Goal: Transaction & Acquisition: Purchase product/service

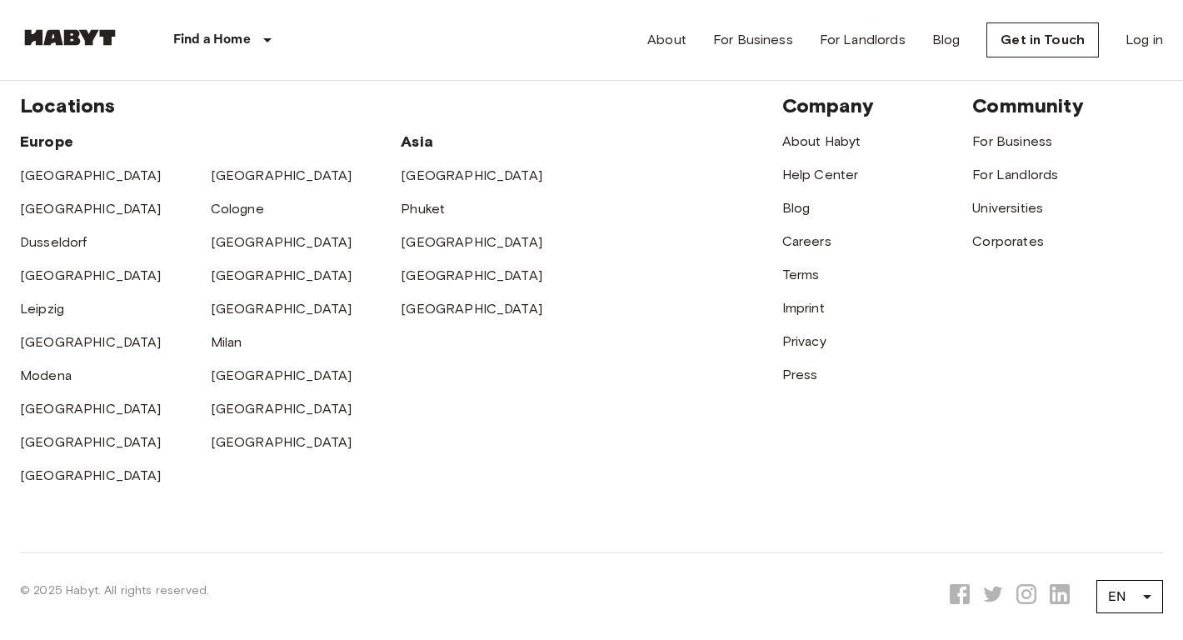
scroll to position [5283, 0]
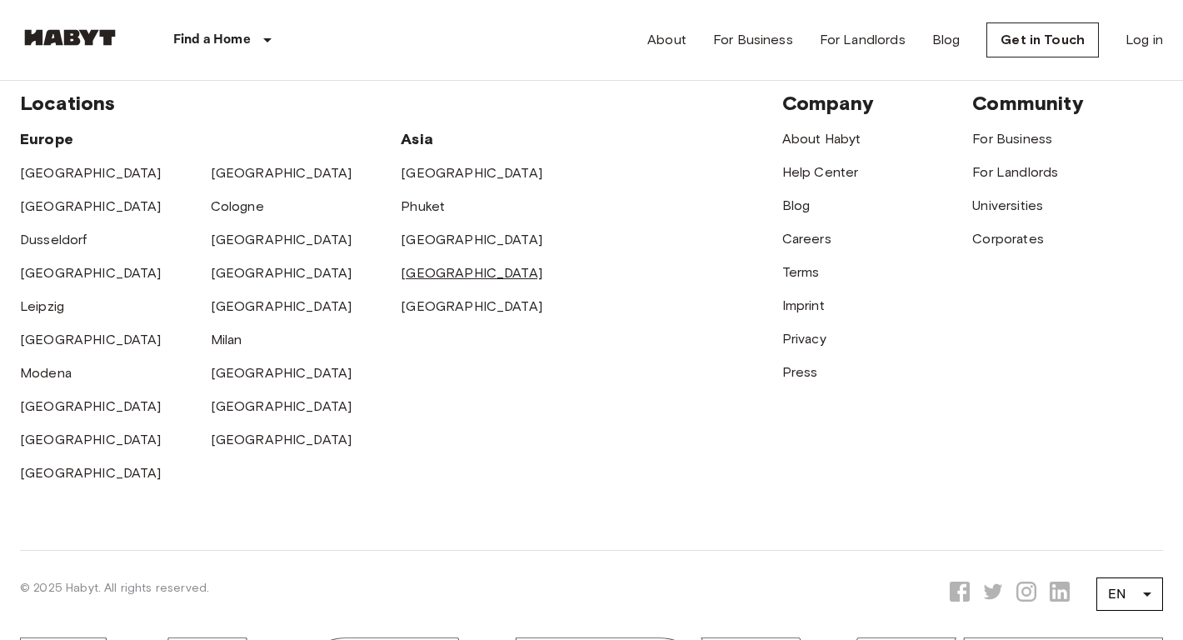
click at [456, 272] on link "[GEOGRAPHIC_DATA]" at bounding box center [472, 273] width 142 height 16
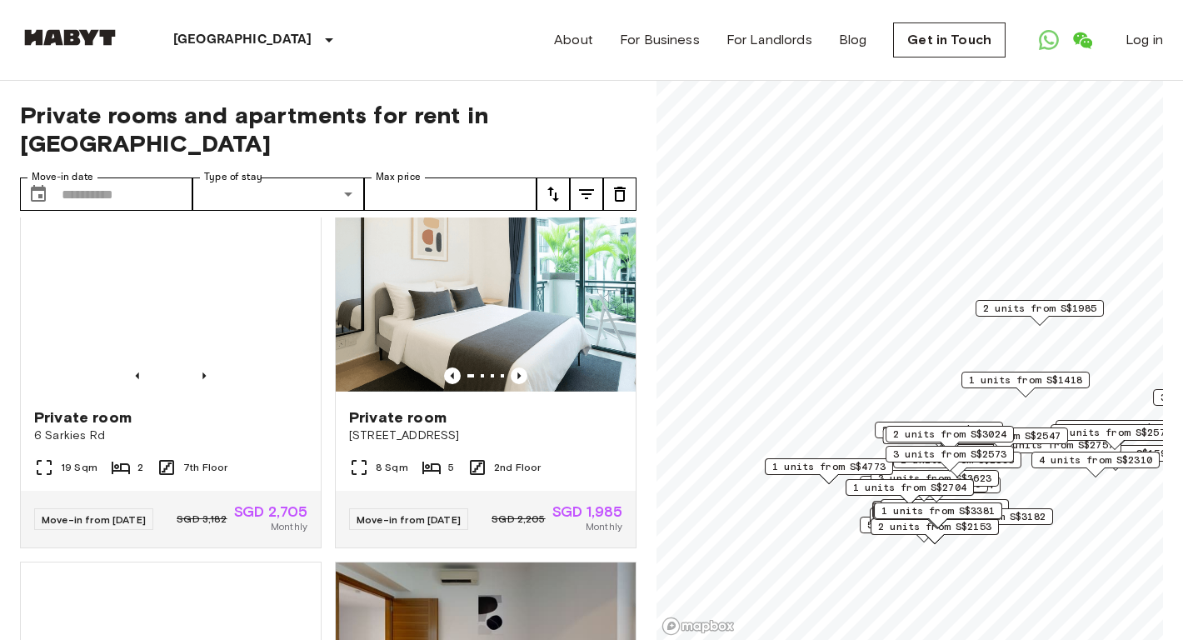
scroll to position [776, 0]
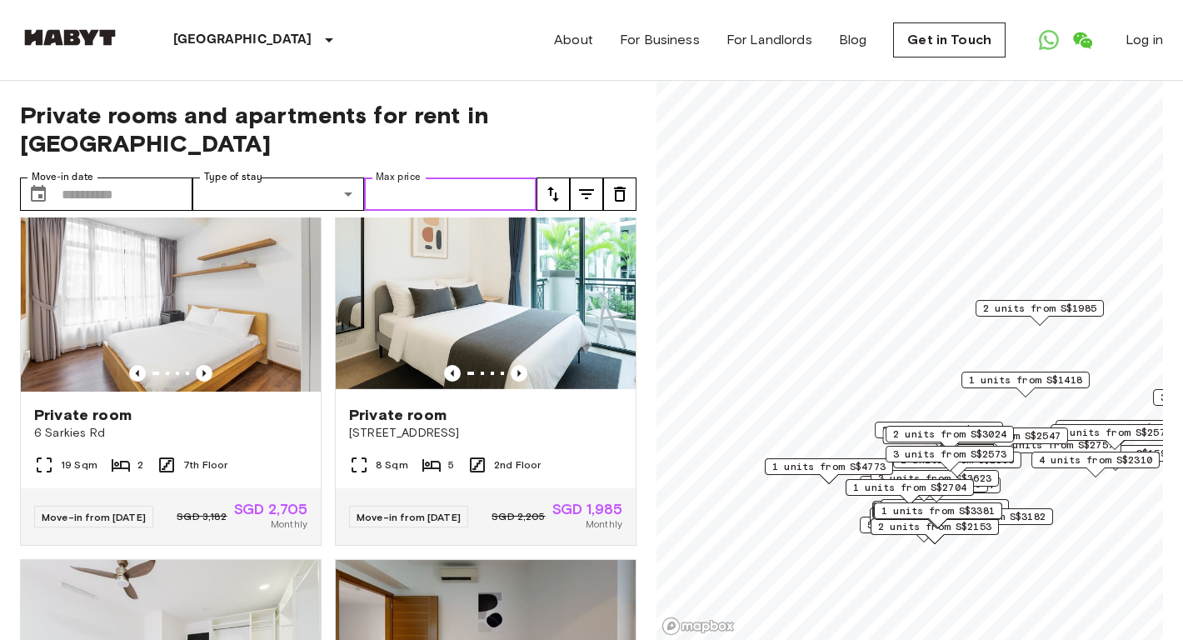
click at [427, 177] on input "Max price" at bounding box center [450, 193] width 172 height 33
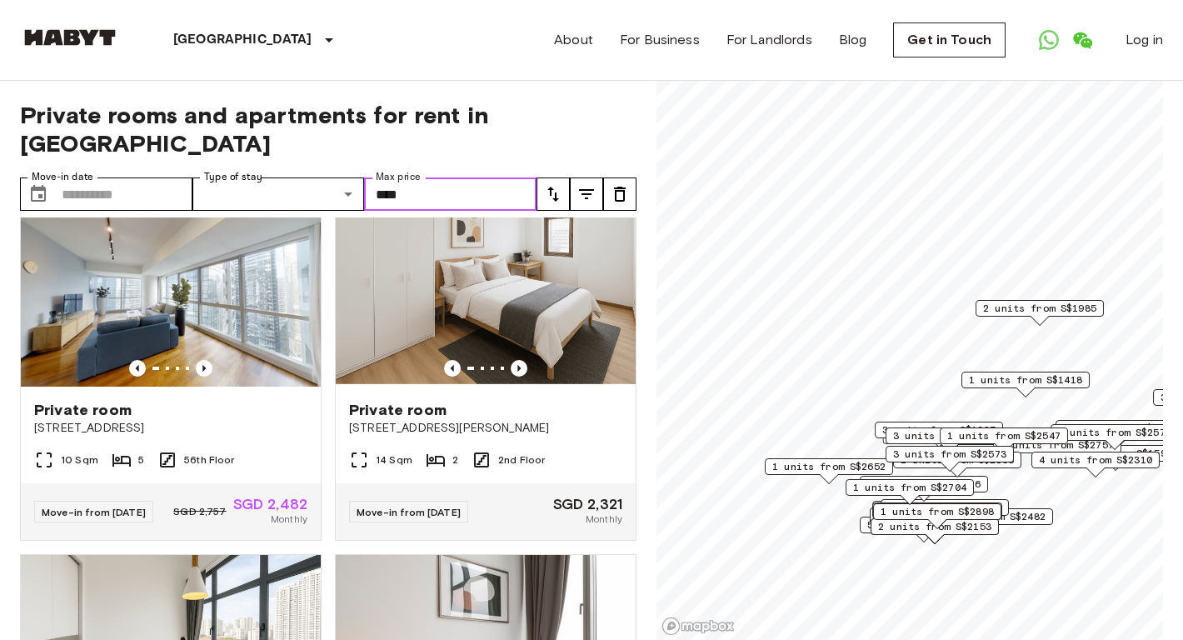
scroll to position [1517, 0]
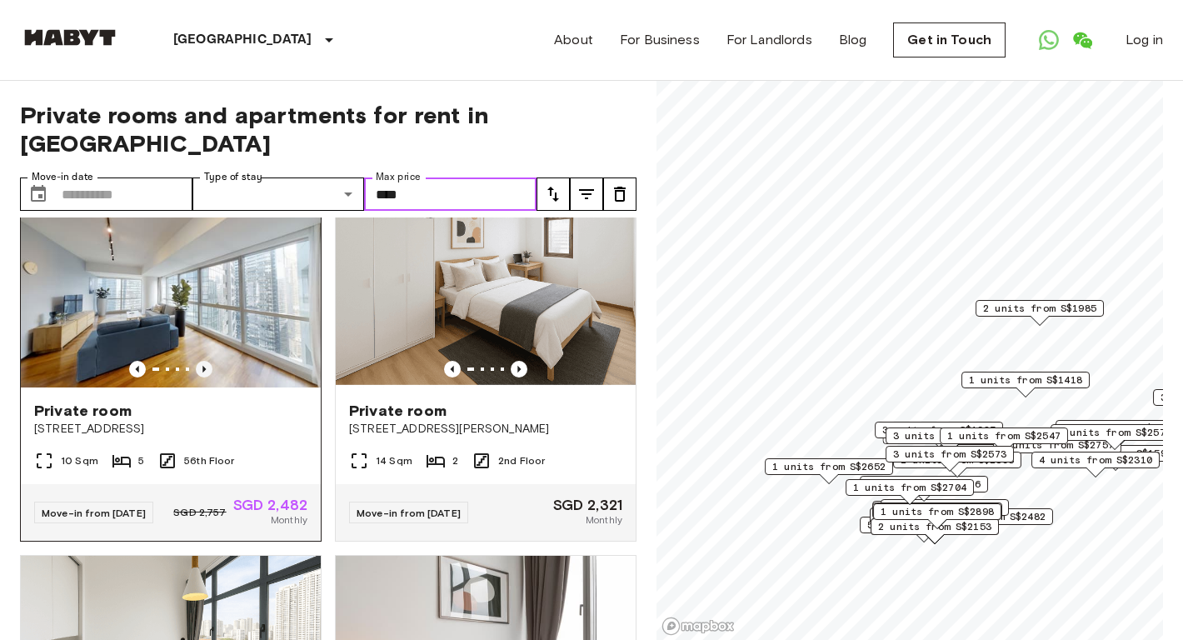
click at [204, 366] on icon "Previous image" at bounding box center [203, 369] width 3 height 7
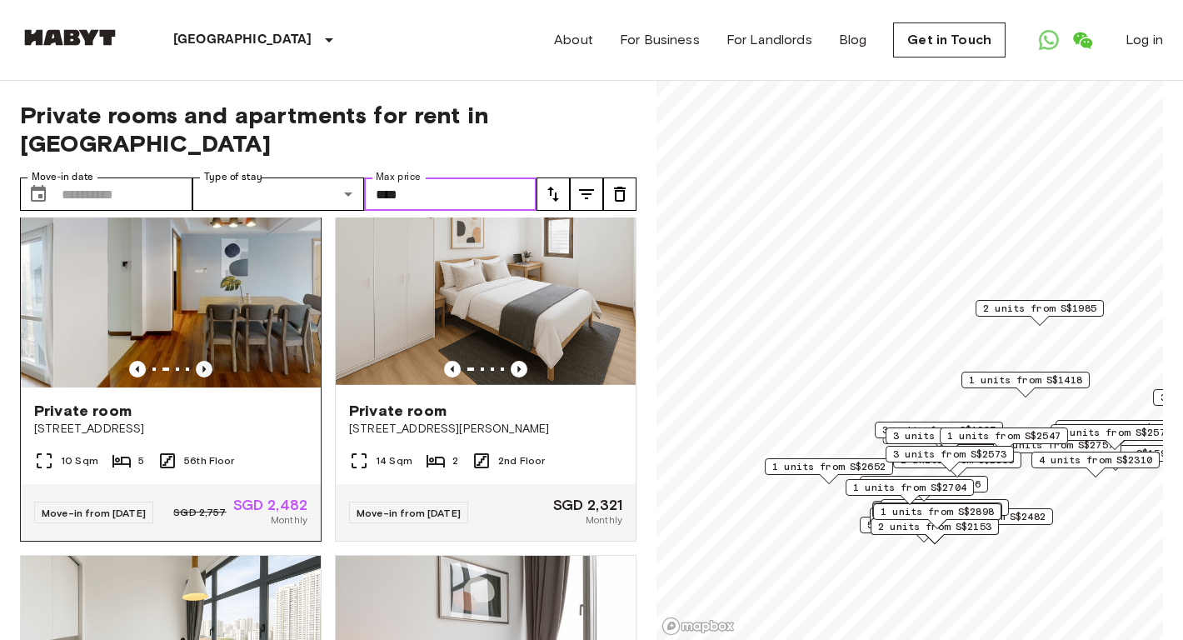
click at [204, 366] on icon "Previous image" at bounding box center [203, 369] width 3 height 7
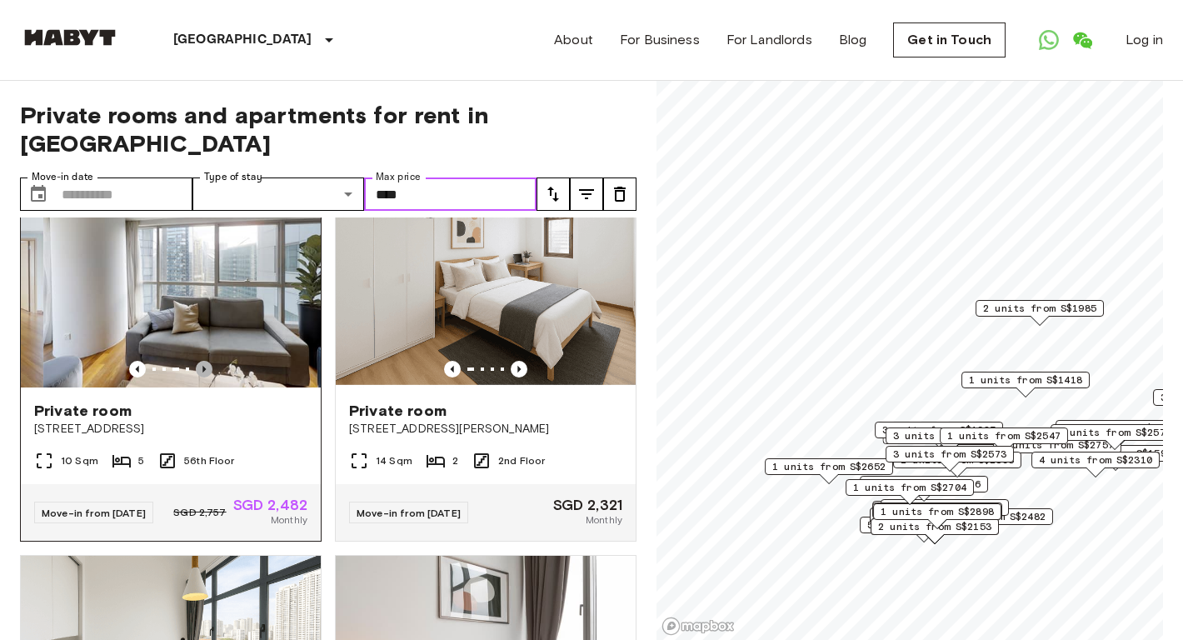
click at [204, 366] on icon "Previous image" at bounding box center [203, 369] width 3 height 7
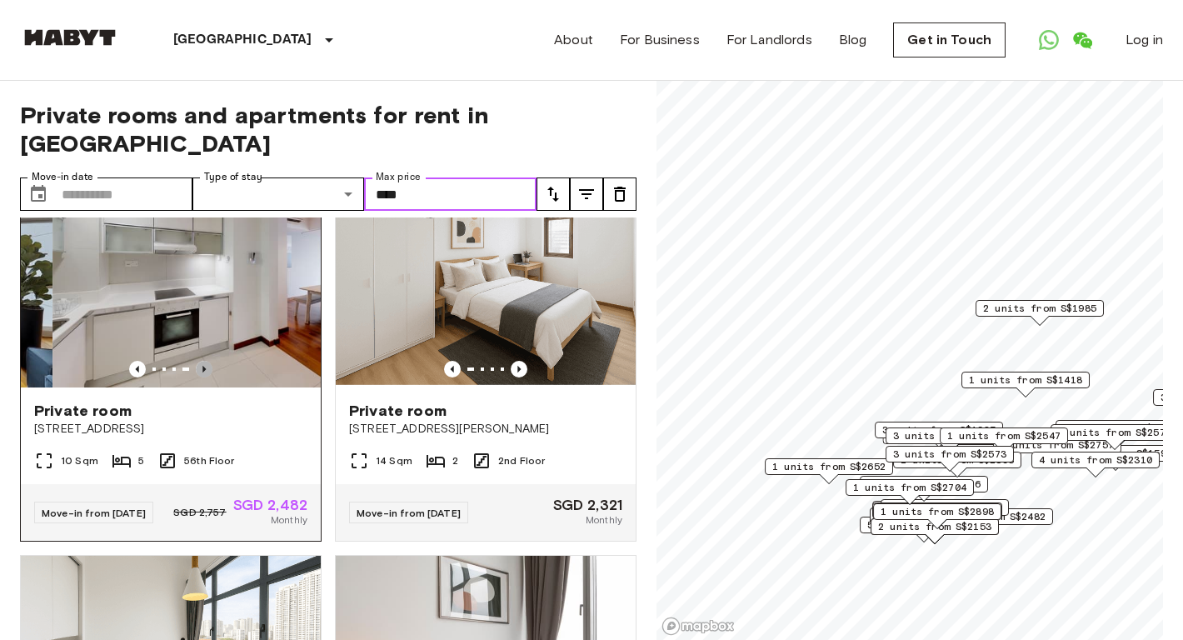
click at [204, 366] on icon "Previous image" at bounding box center [203, 369] width 3 height 7
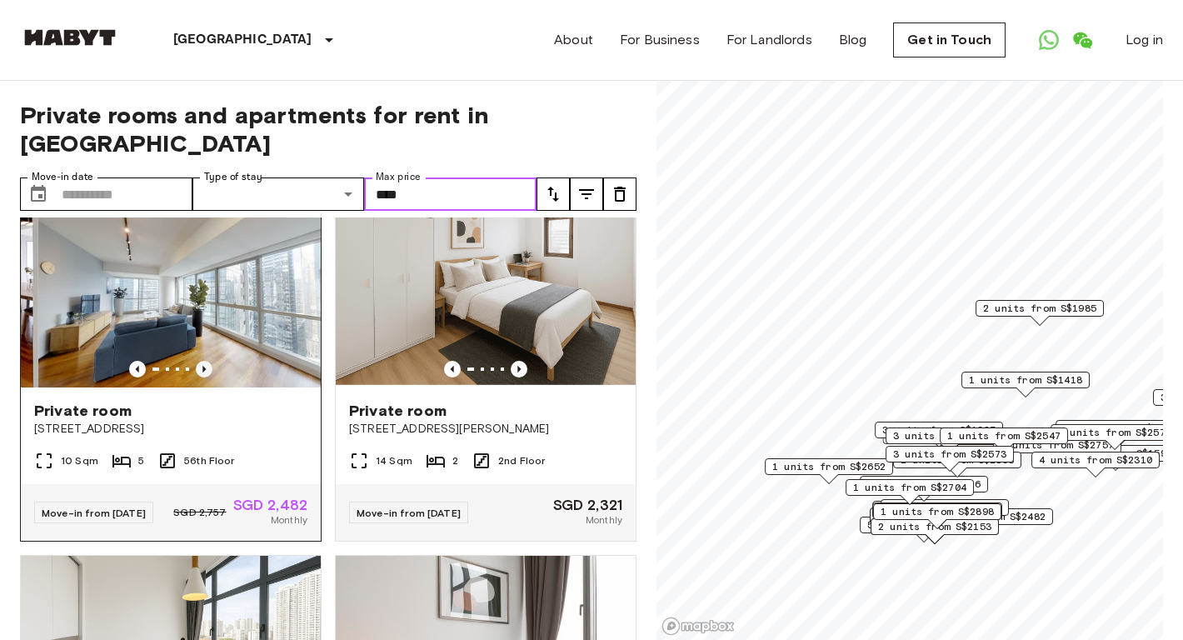
click at [204, 366] on icon "Previous image" at bounding box center [203, 369] width 3 height 7
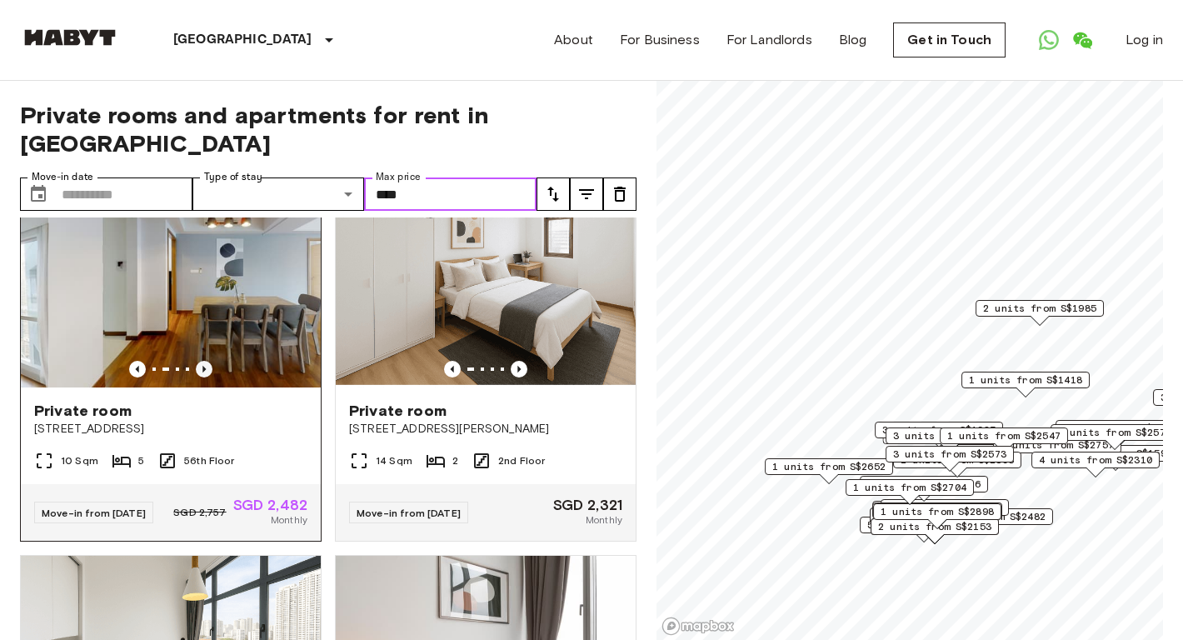
click at [204, 366] on icon "Previous image" at bounding box center [203, 369] width 3 height 7
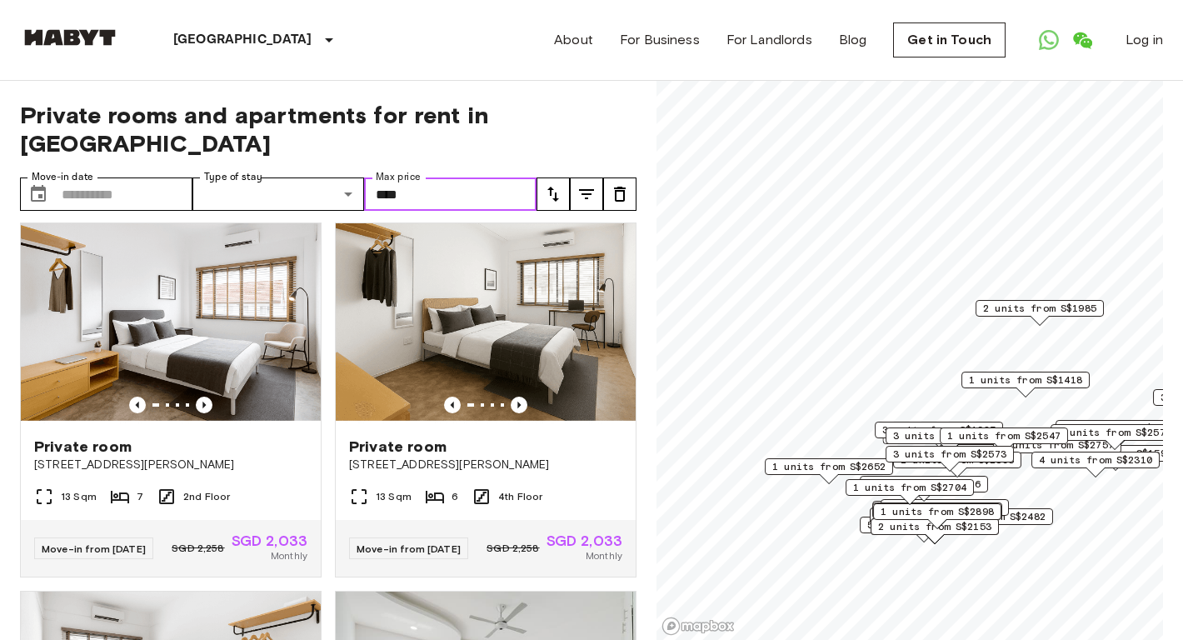
scroll to position [2226, 0]
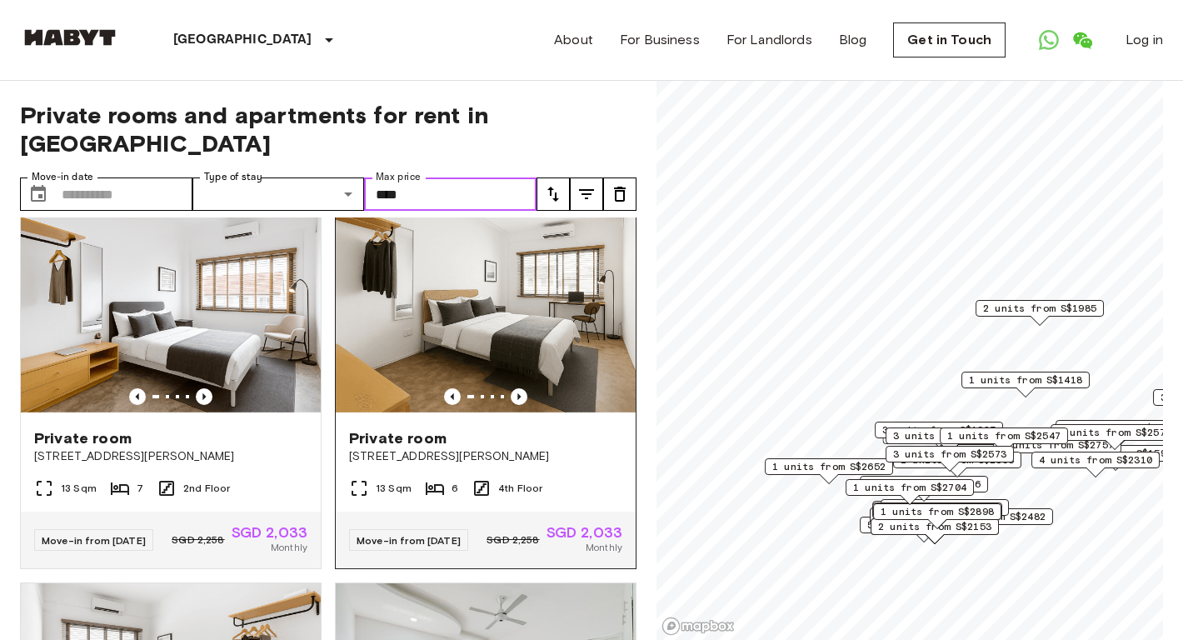
click at [527, 388] on div at bounding box center [486, 396] width 300 height 17
type input "****"
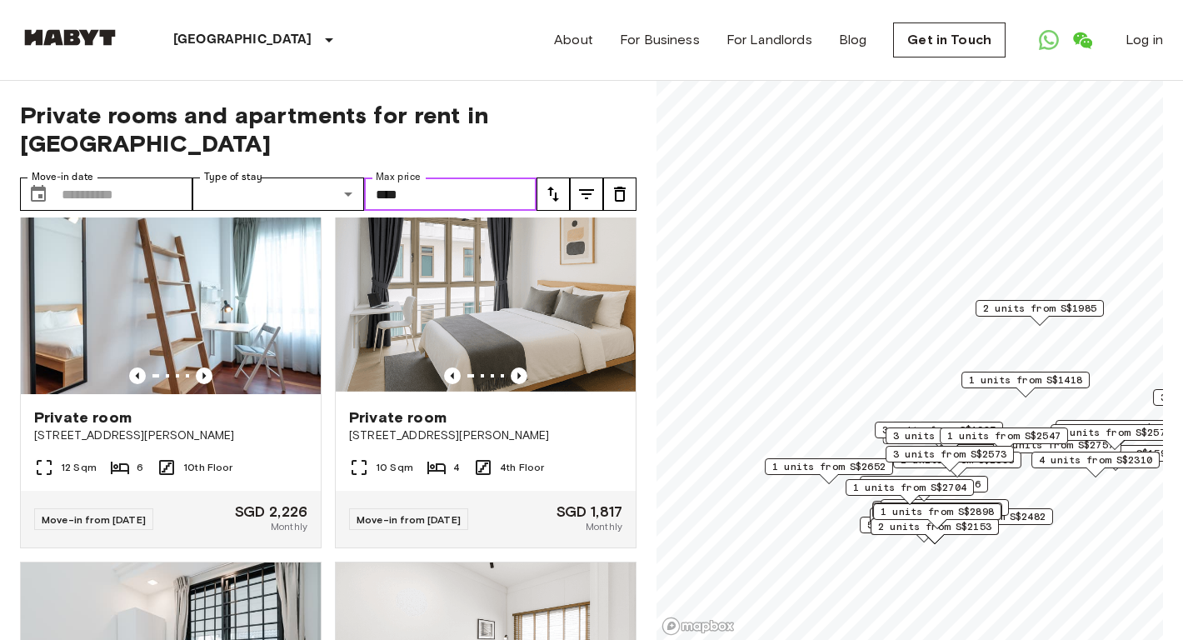
scroll to position [6778, 0]
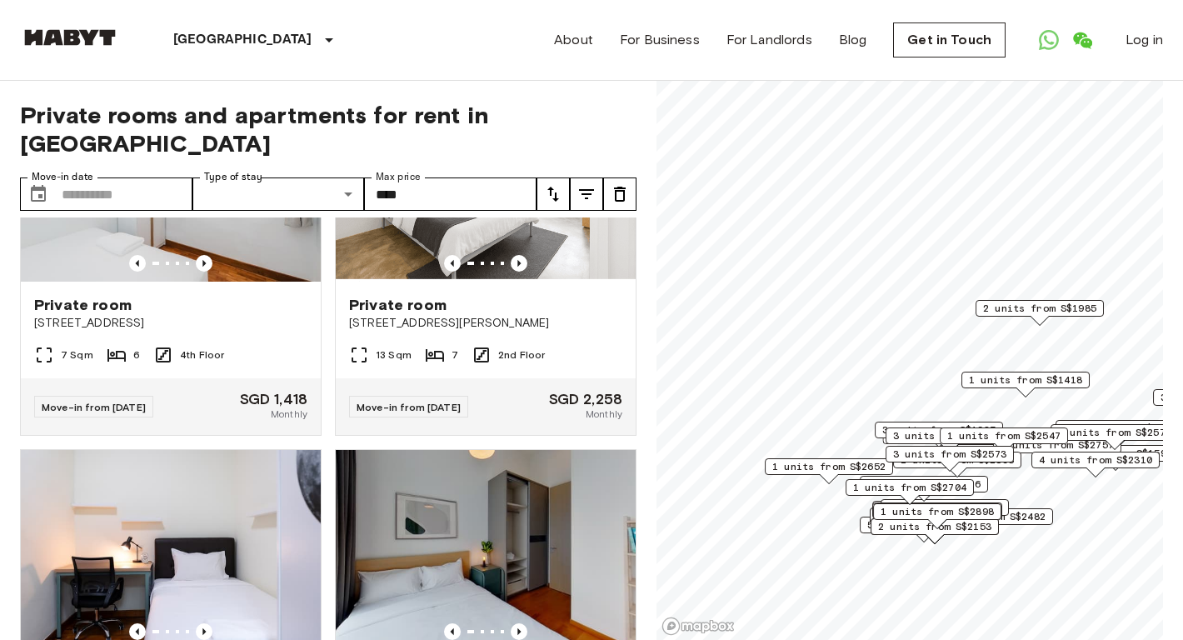
click at [561, 184] on icon "tune" at bounding box center [553, 194] width 20 height 20
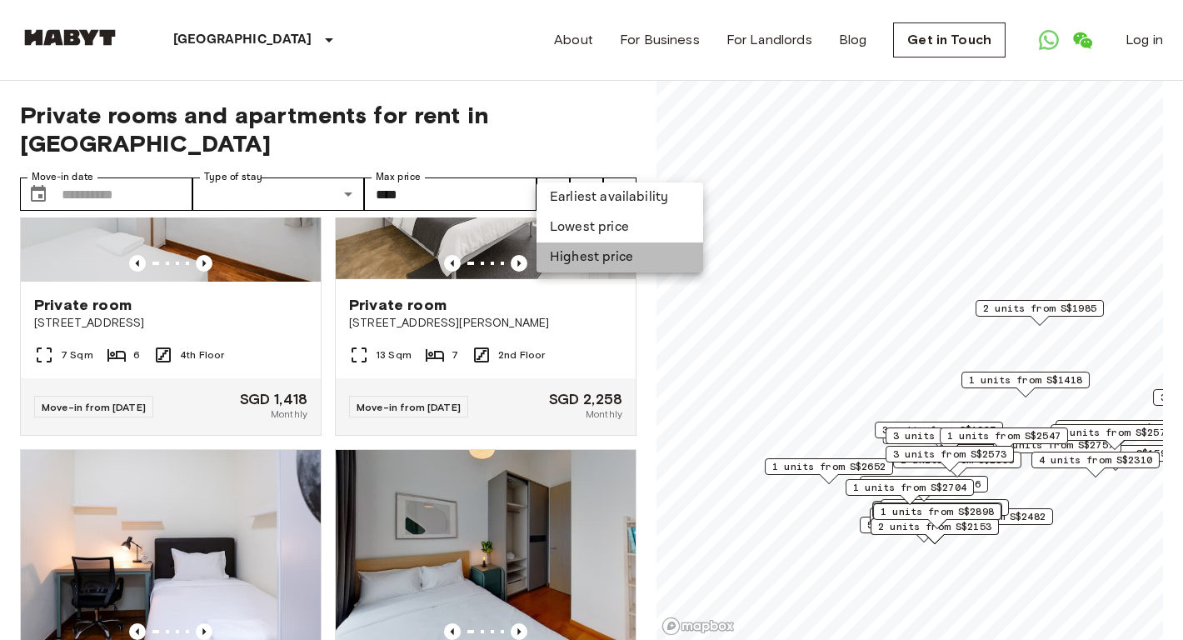
click at [573, 248] on li "Highest price" at bounding box center [619, 257] width 167 height 30
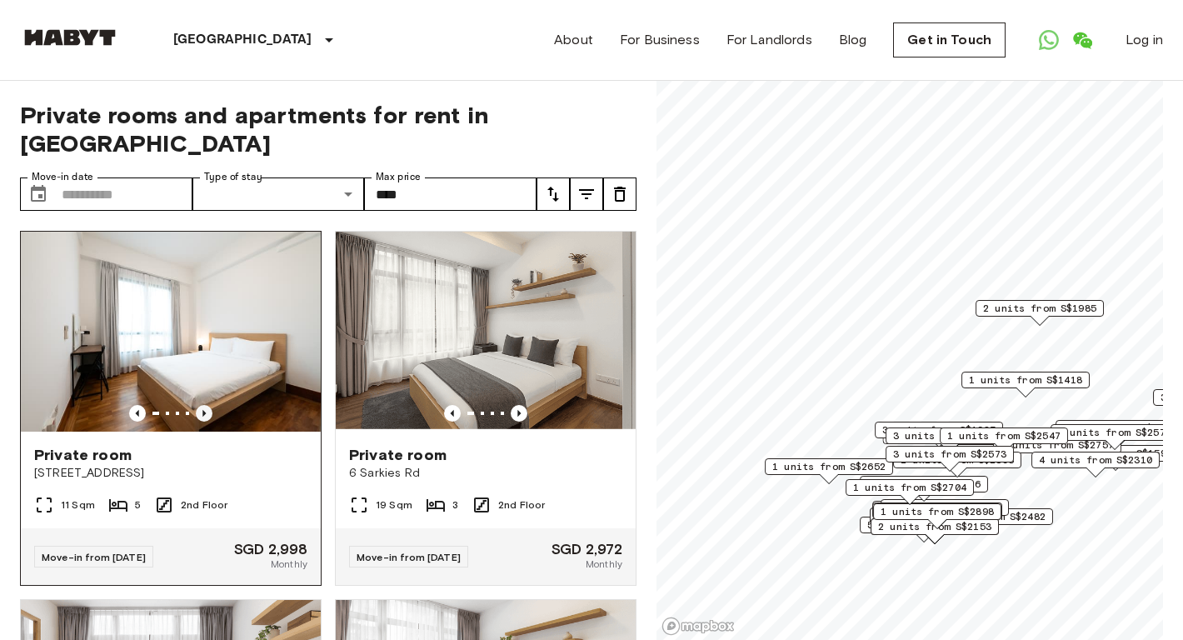
click at [209, 405] on icon "Previous image" at bounding box center [204, 413] width 17 height 17
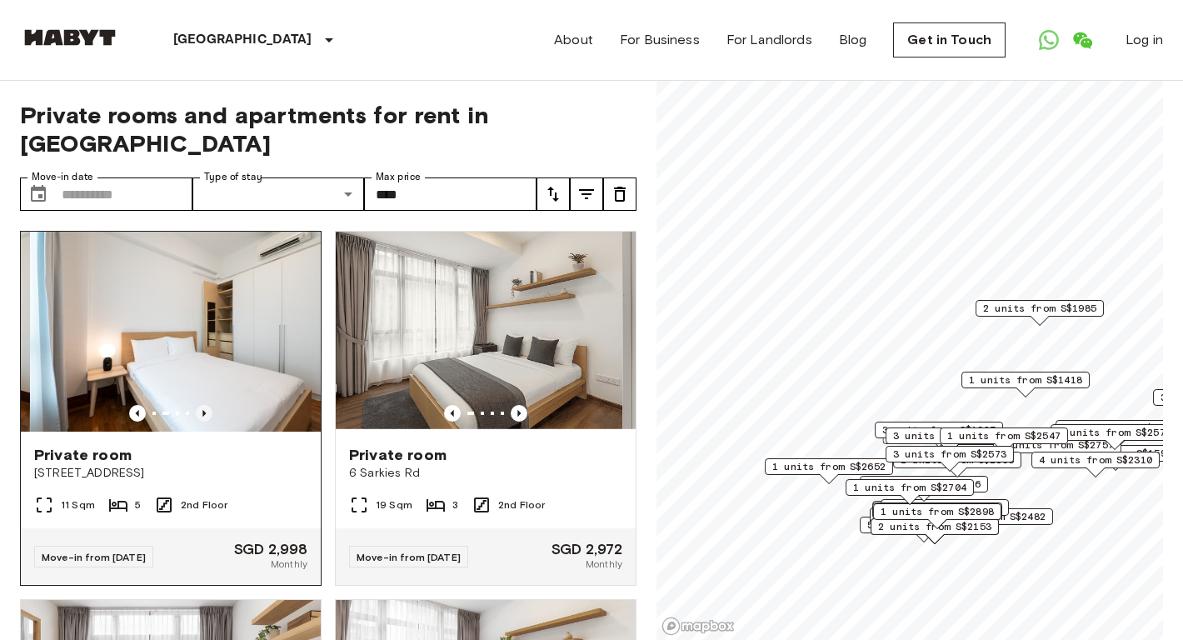
click at [209, 405] on icon "Previous image" at bounding box center [204, 413] width 17 height 17
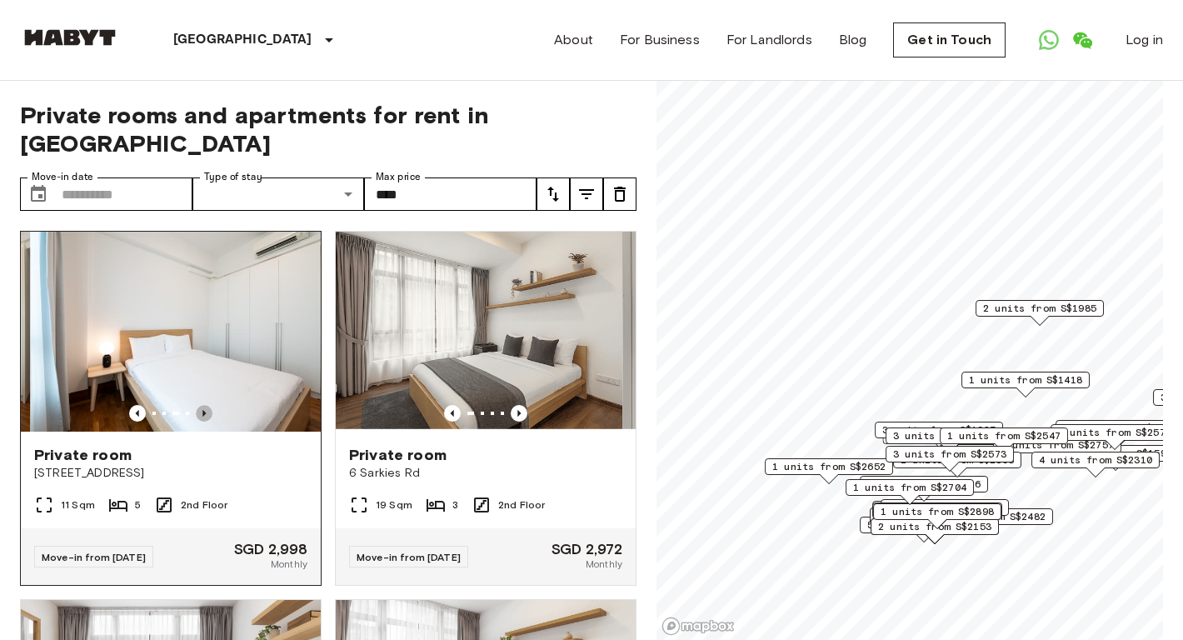
click at [209, 405] on icon "Previous image" at bounding box center [204, 413] width 17 height 17
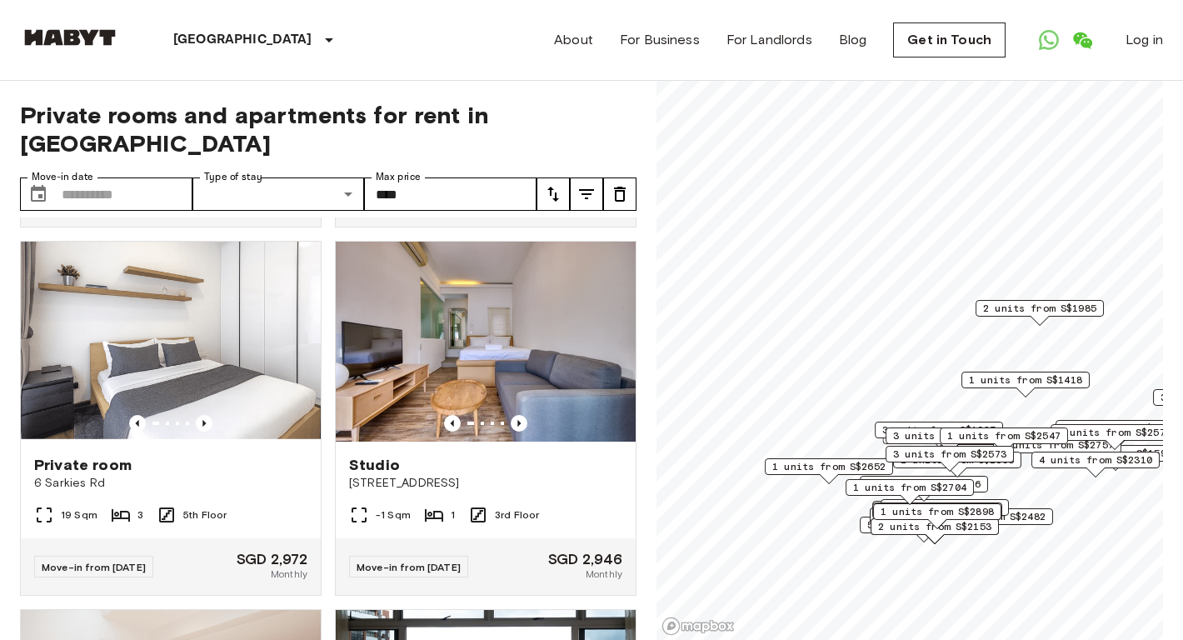
scroll to position [1136, 0]
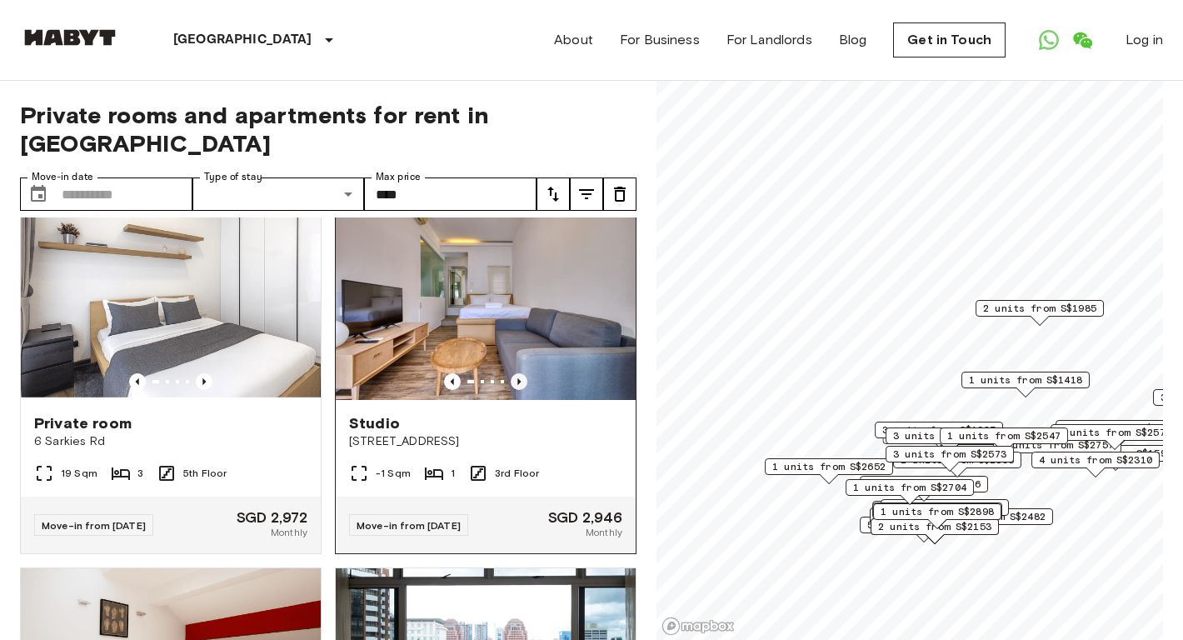
click at [517, 378] on icon "Previous image" at bounding box center [518, 381] width 3 height 7
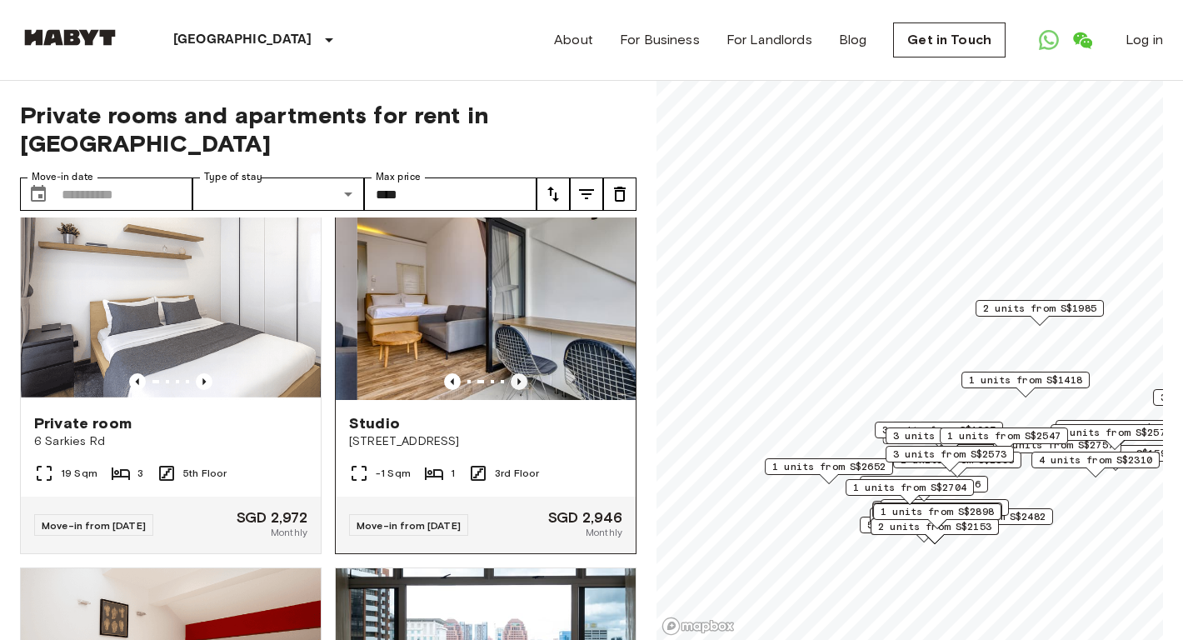
click at [517, 378] on icon "Previous image" at bounding box center [518, 381] width 3 height 7
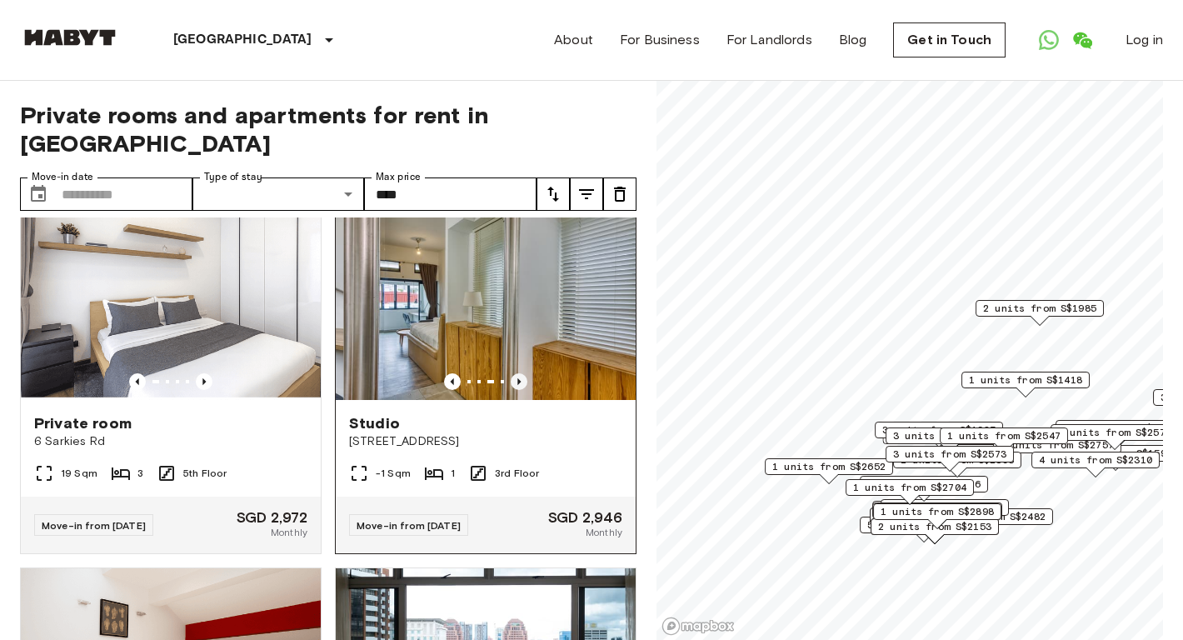
click at [517, 378] on icon "Previous image" at bounding box center [518, 381] width 3 height 7
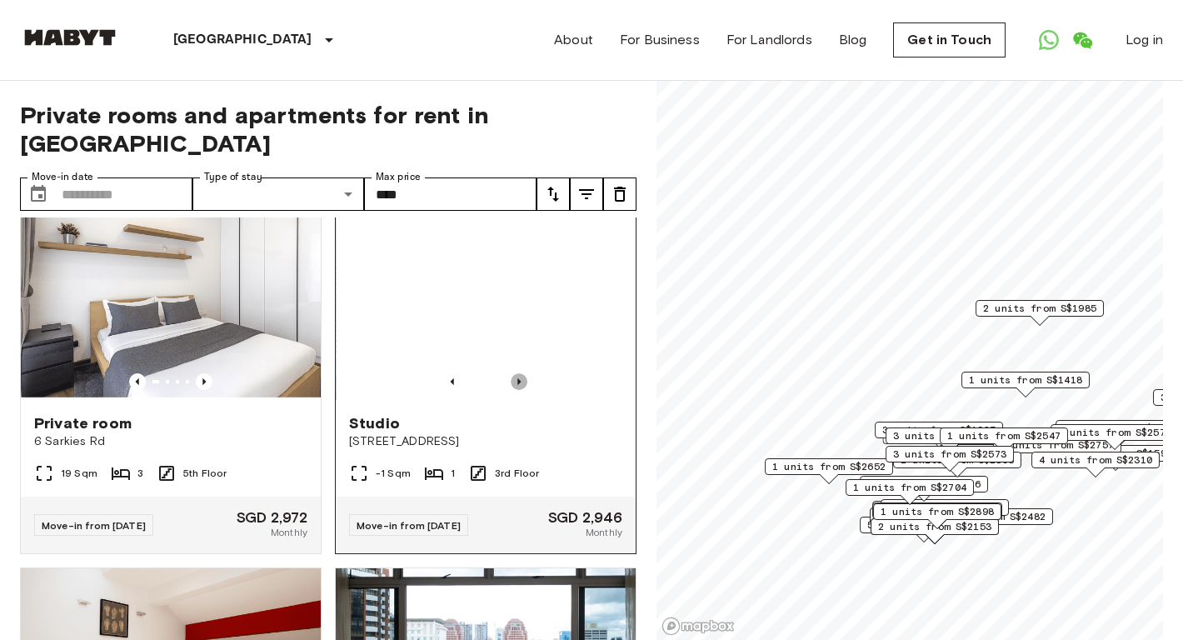
click at [517, 378] on icon "Previous image" at bounding box center [518, 381] width 3 height 7
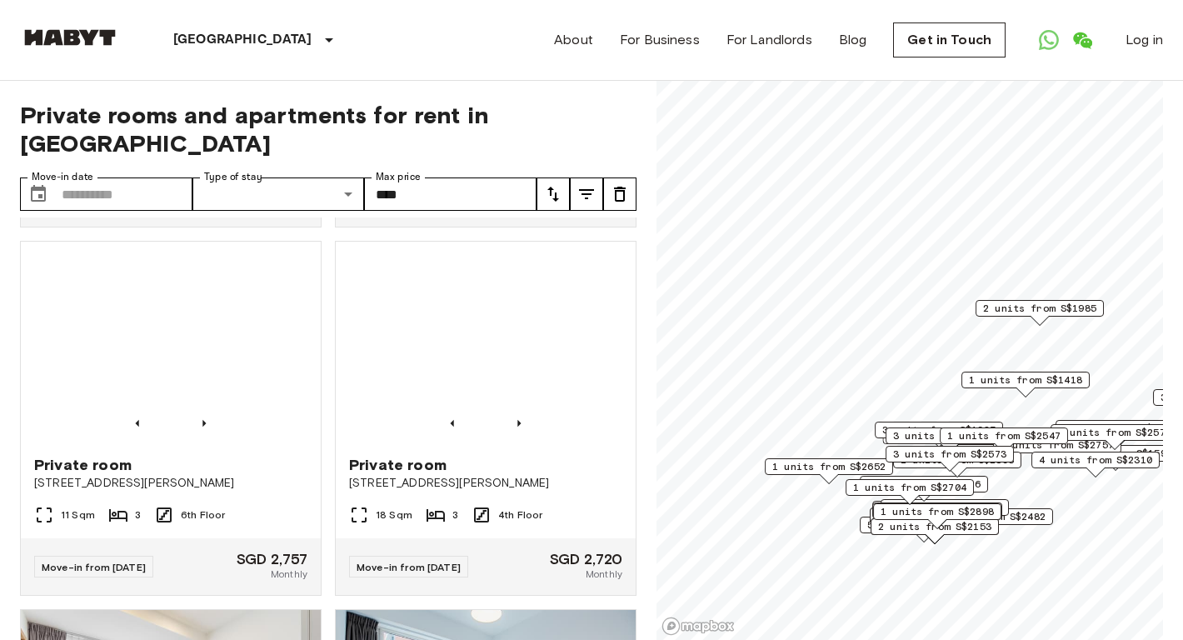
scroll to position [4420, 0]
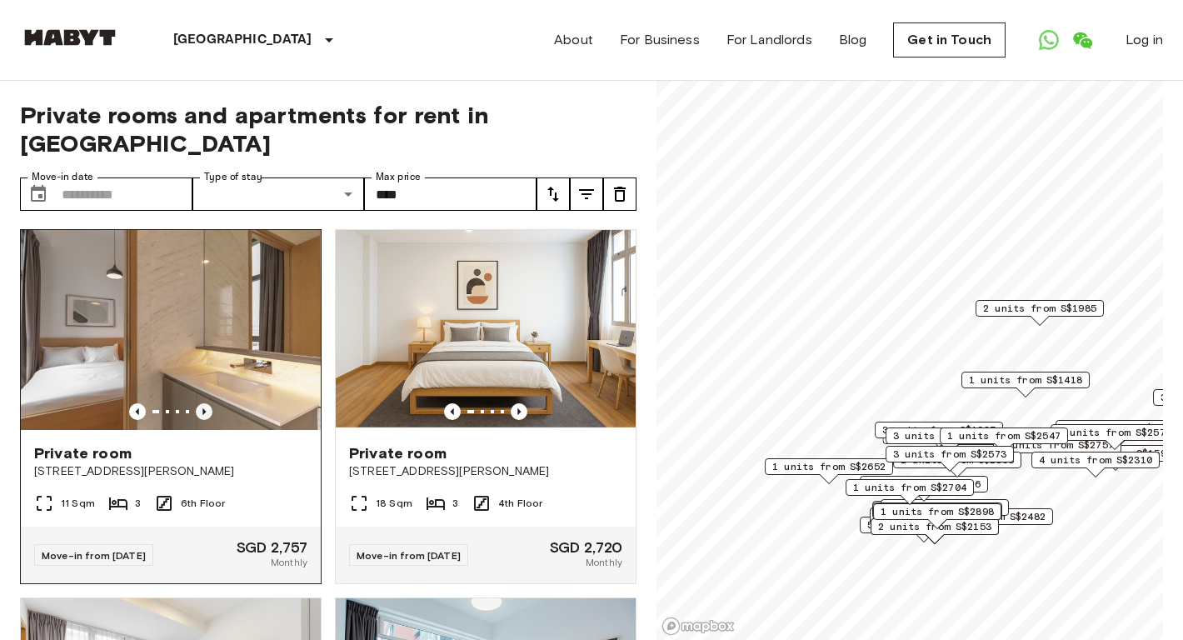
click at [208, 403] on icon "Previous image" at bounding box center [204, 411] width 17 height 17
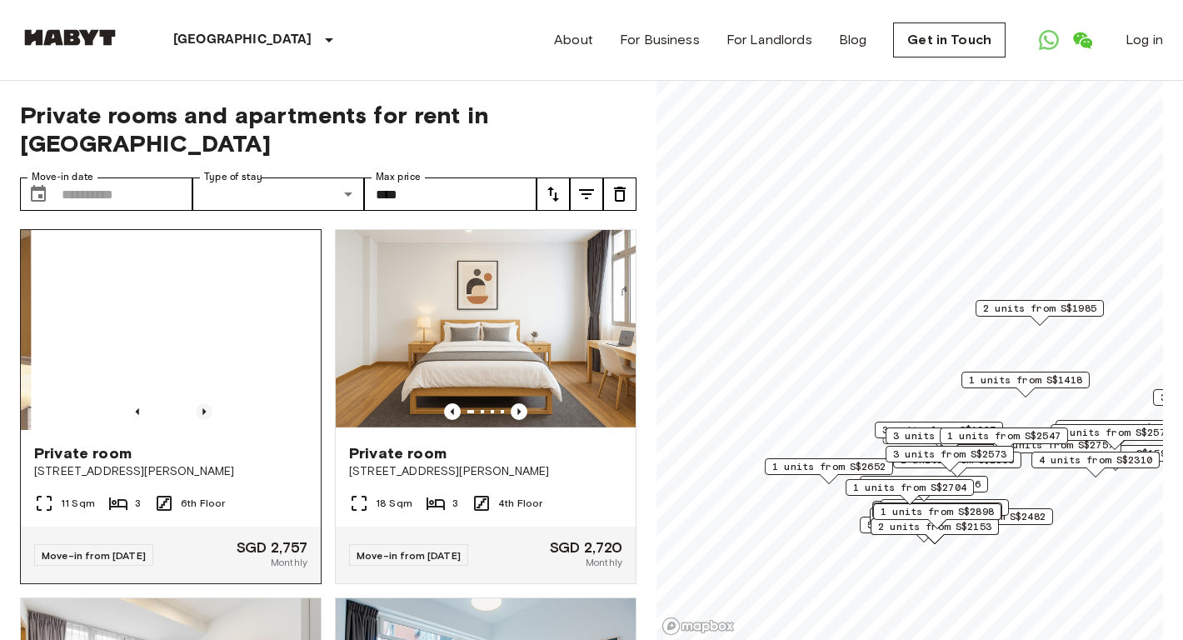
click at [208, 403] on icon "Previous image" at bounding box center [204, 411] width 17 height 17
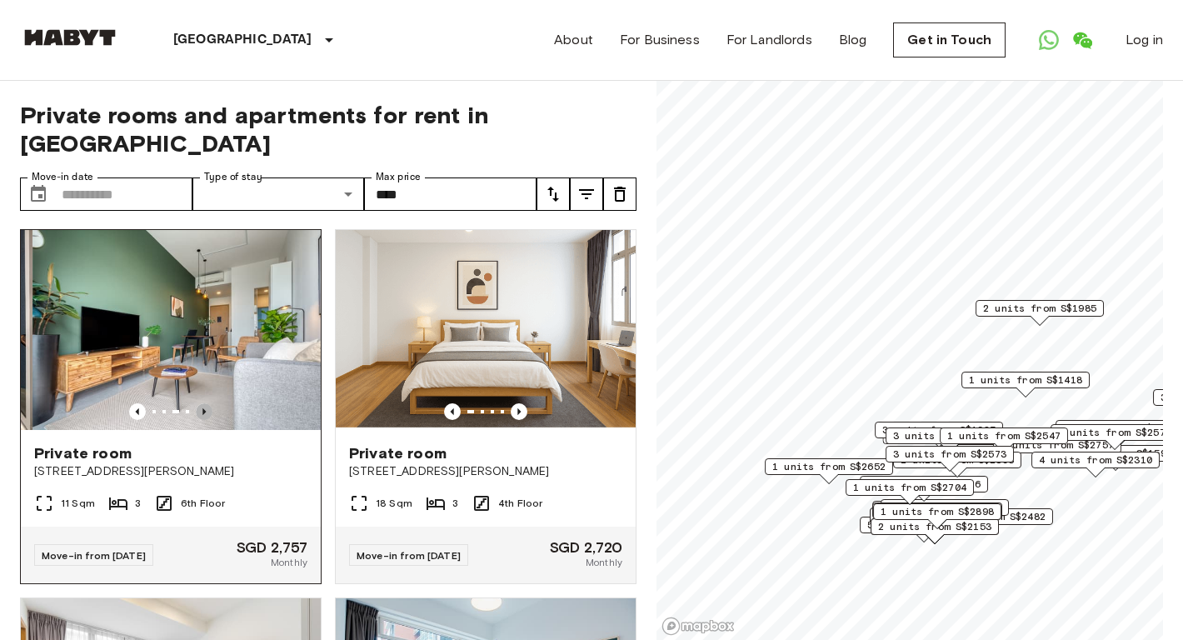
click at [208, 403] on icon "Previous image" at bounding box center [204, 411] width 17 height 17
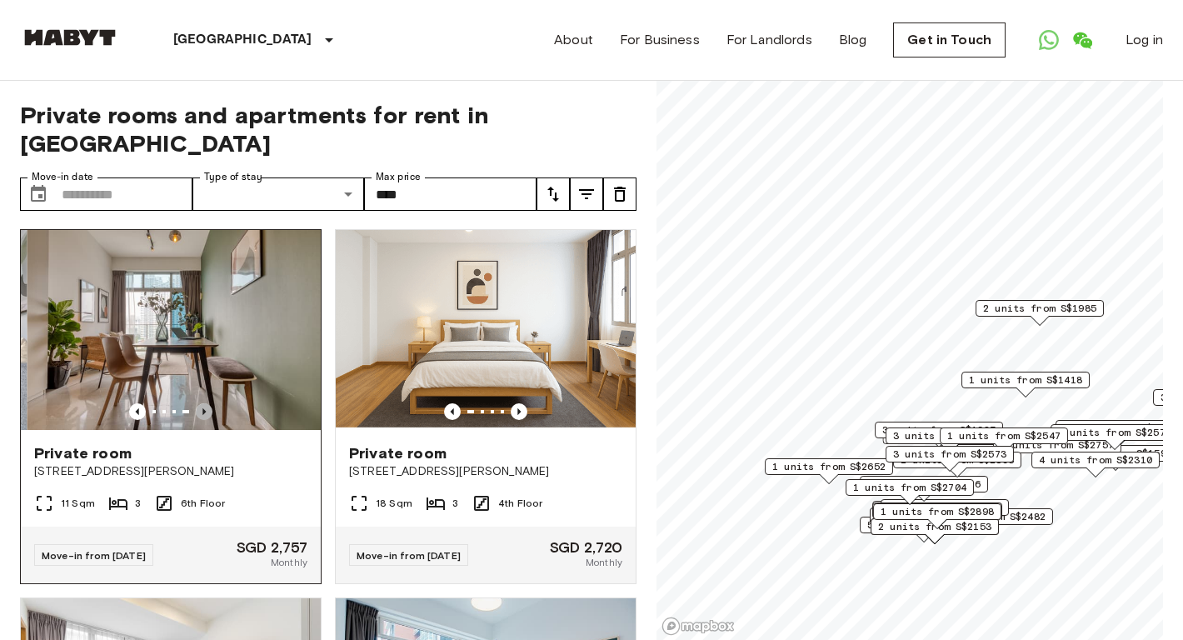
click at [208, 403] on icon "Previous image" at bounding box center [204, 411] width 17 height 17
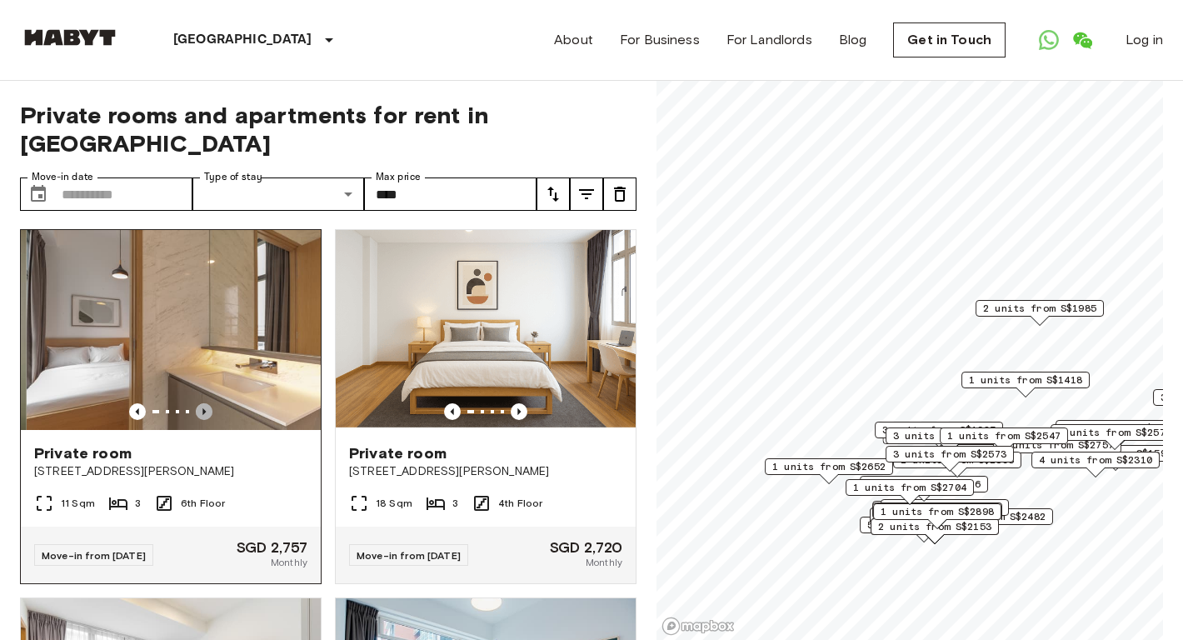
click at [208, 403] on icon "Previous image" at bounding box center [204, 411] width 17 height 17
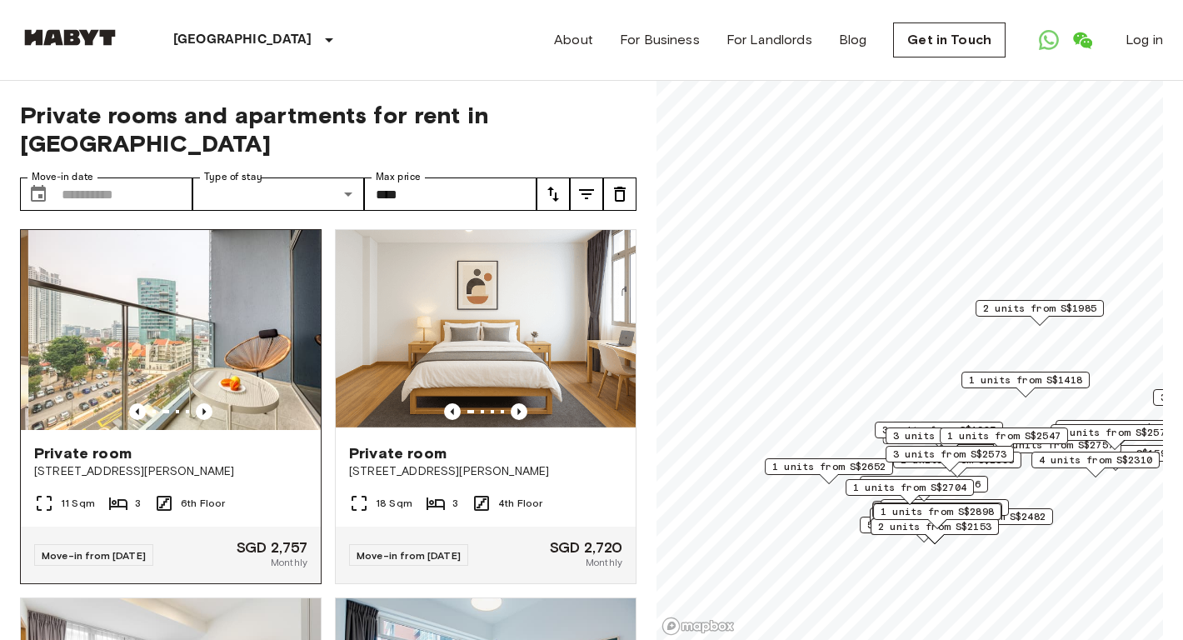
click at [222, 455] on div "Private room 10 Beatty Road" at bounding box center [171, 461] width 300 height 63
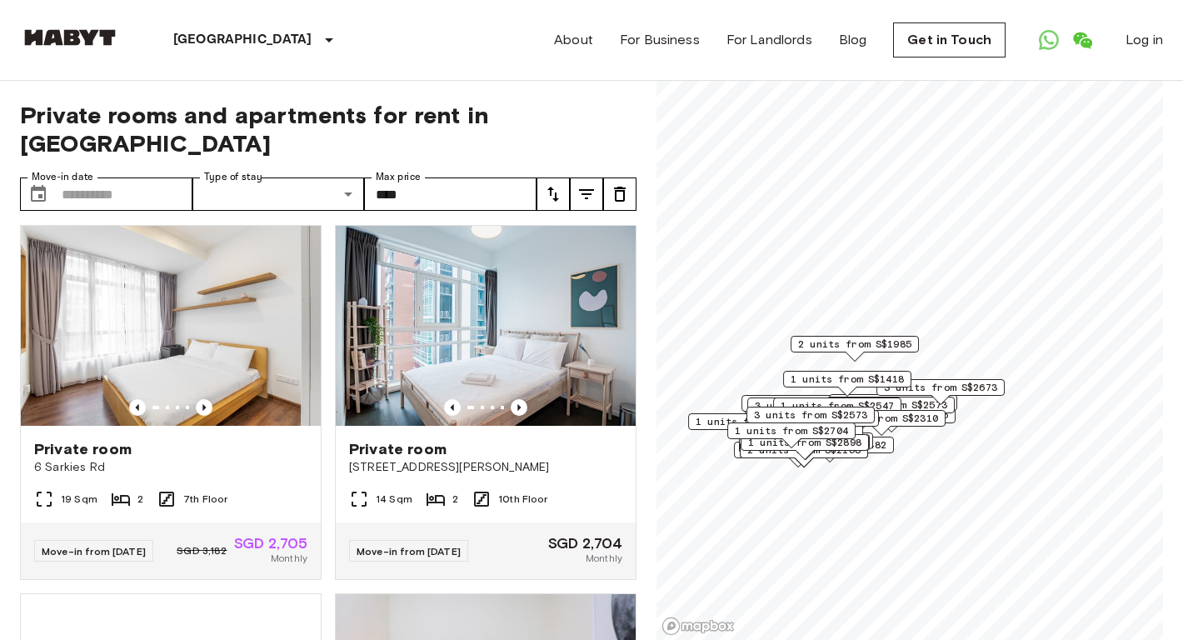
scroll to position [4793, 0]
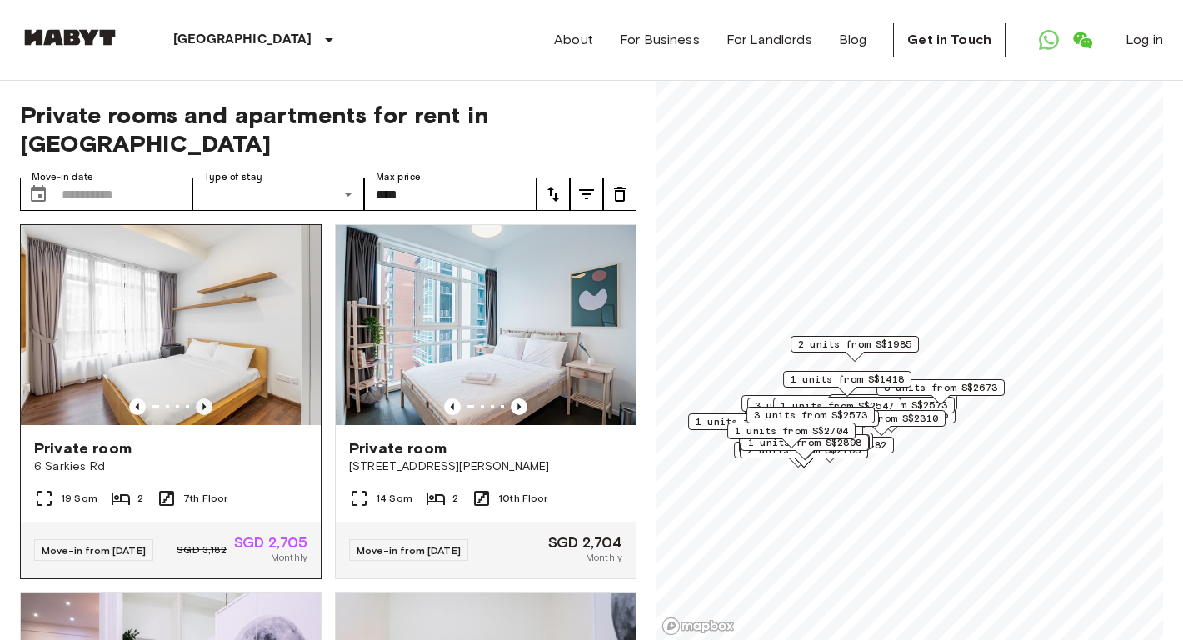
click at [207, 398] on icon "Previous image" at bounding box center [204, 406] width 17 height 17
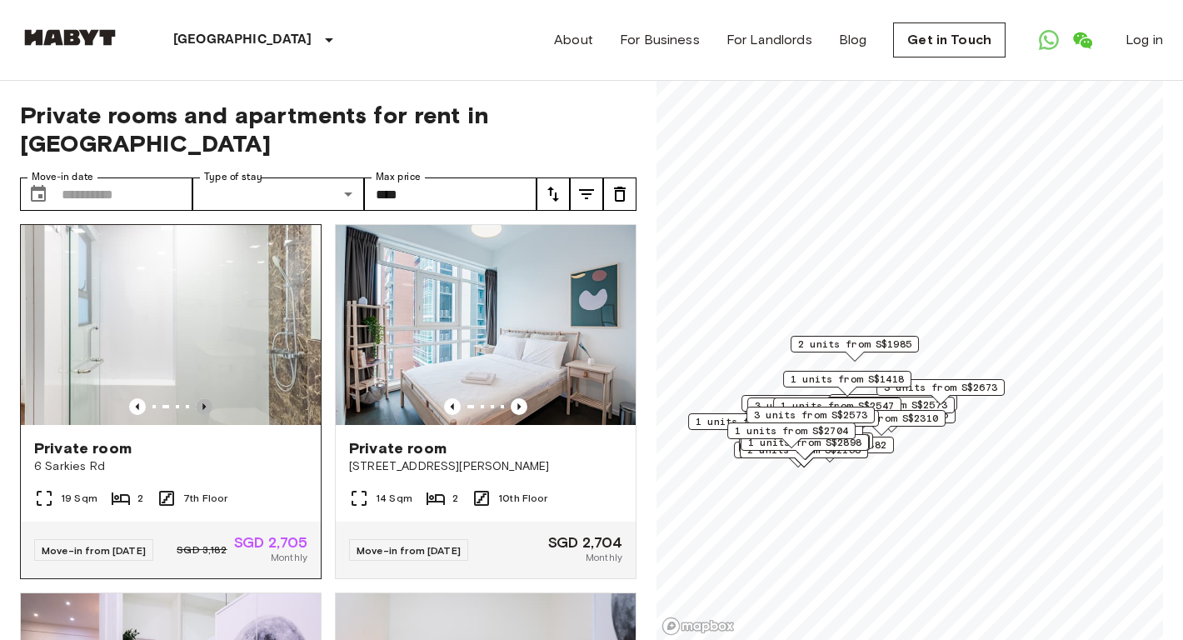
click at [207, 398] on icon "Previous image" at bounding box center [204, 406] width 17 height 17
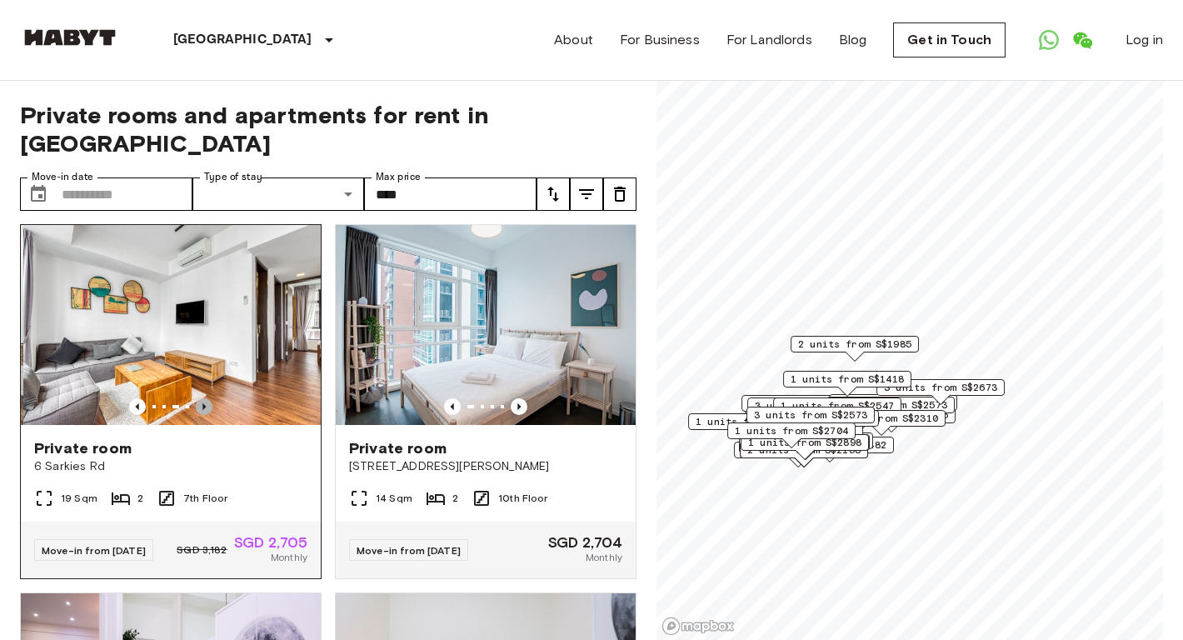
click at [207, 398] on icon "Previous image" at bounding box center [204, 406] width 17 height 17
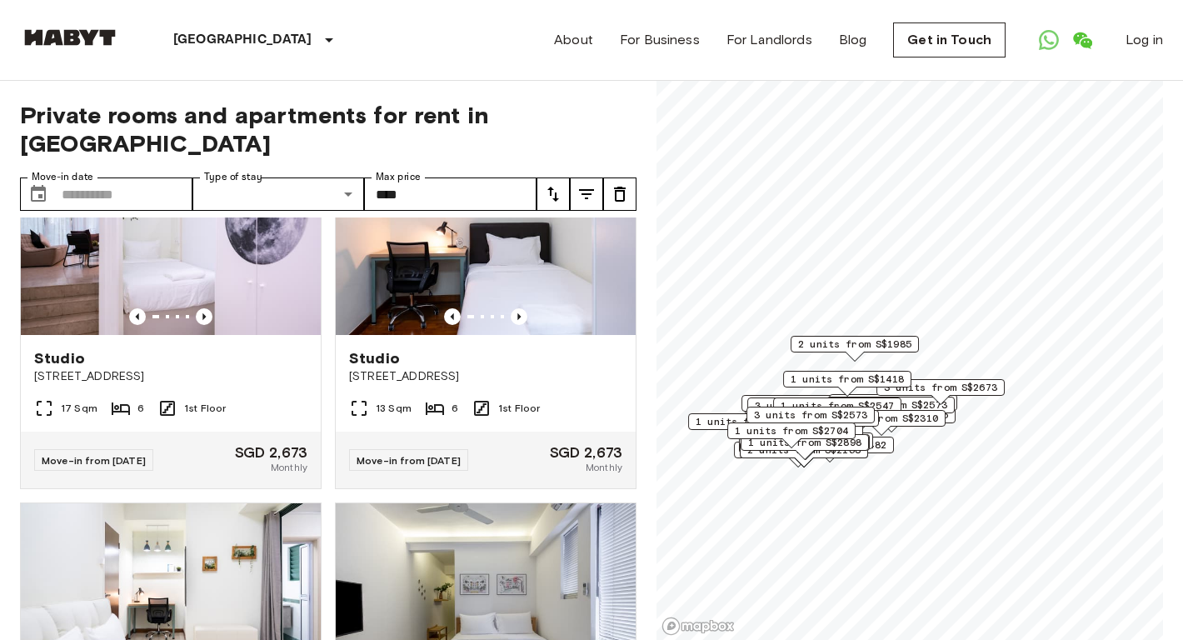
scroll to position [5093, 0]
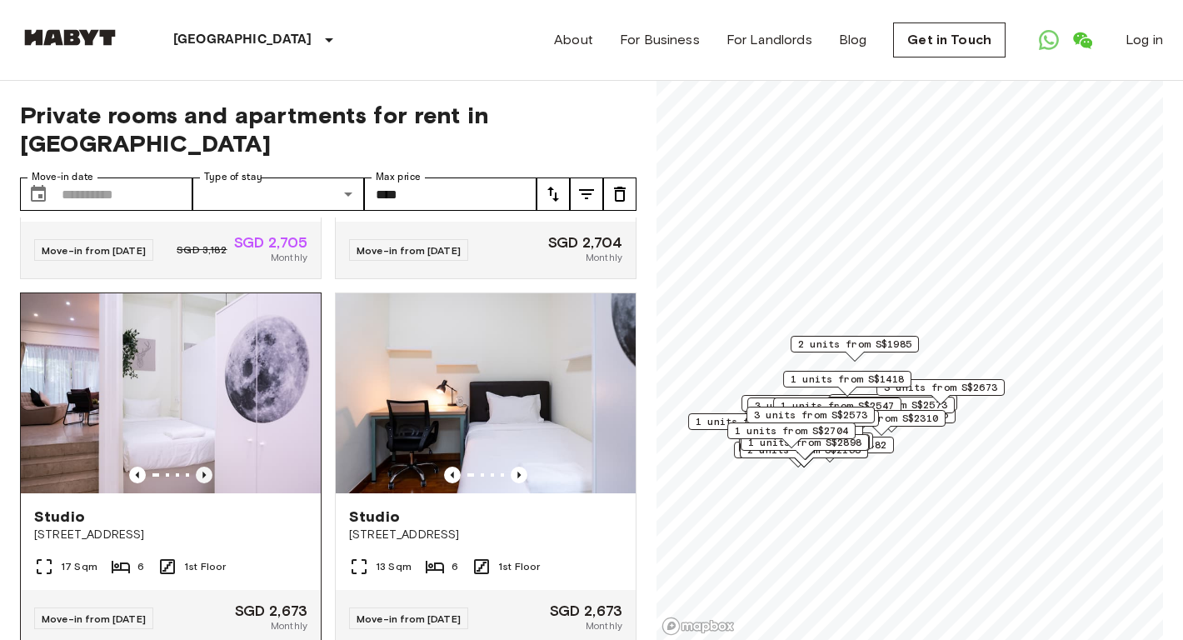
click at [202, 472] on icon "Previous image" at bounding box center [203, 475] width 3 height 7
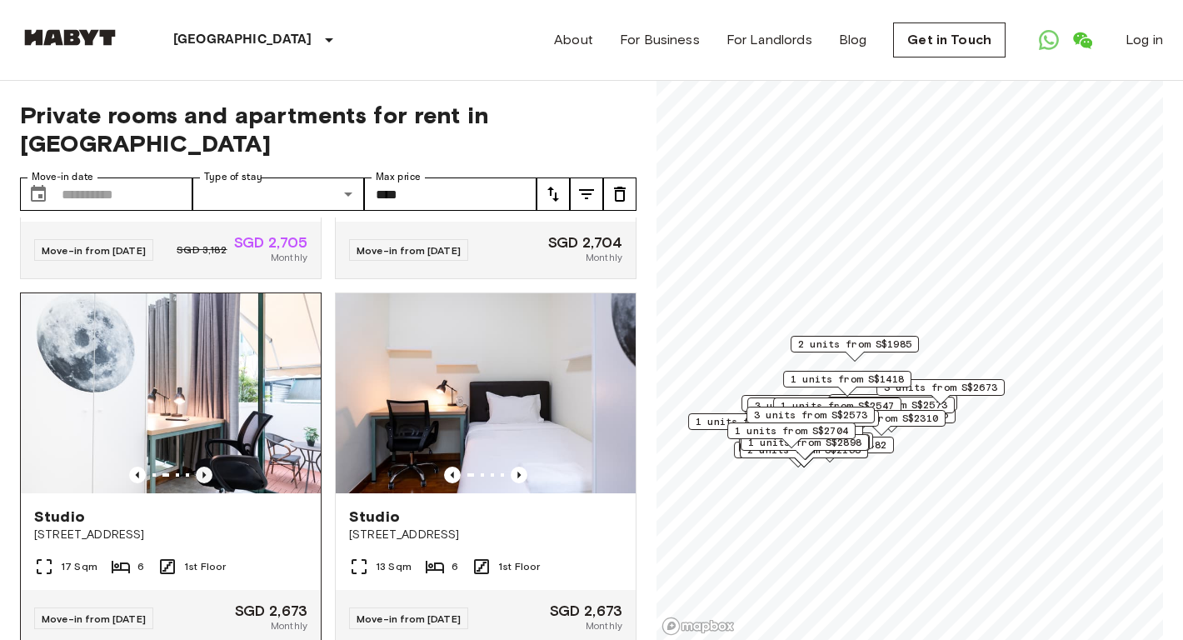
click at [202, 472] on icon "Previous image" at bounding box center [203, 475] width 3 height 7
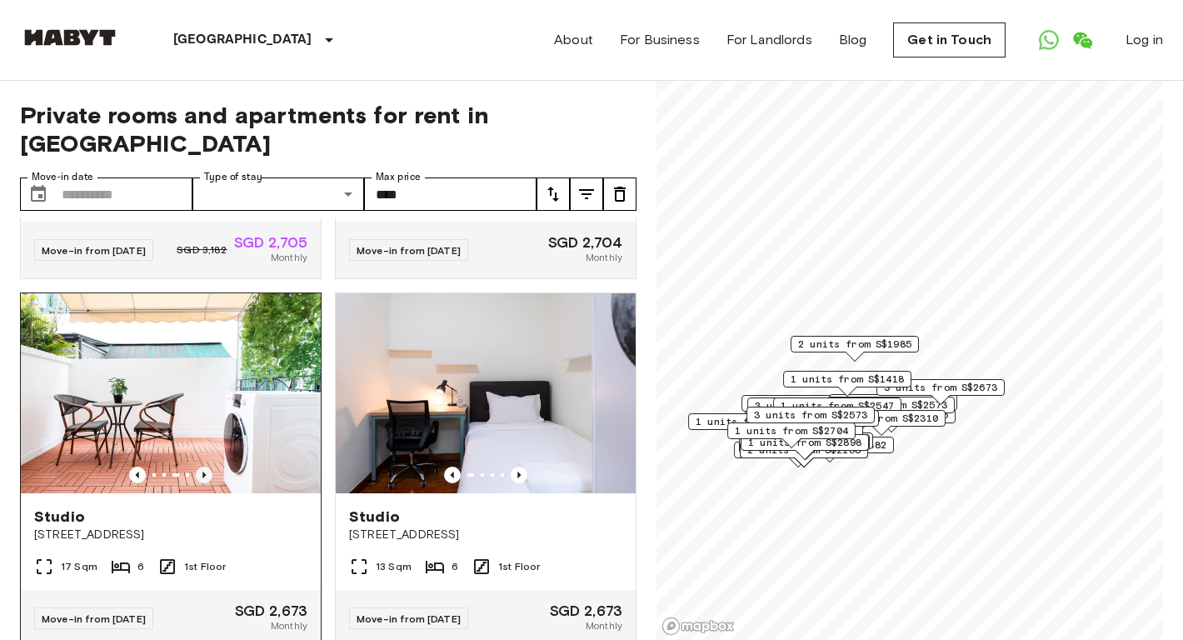
click at [202, 472] on icon "Previous image" at bounding box center [203, 475] width 3 height 7
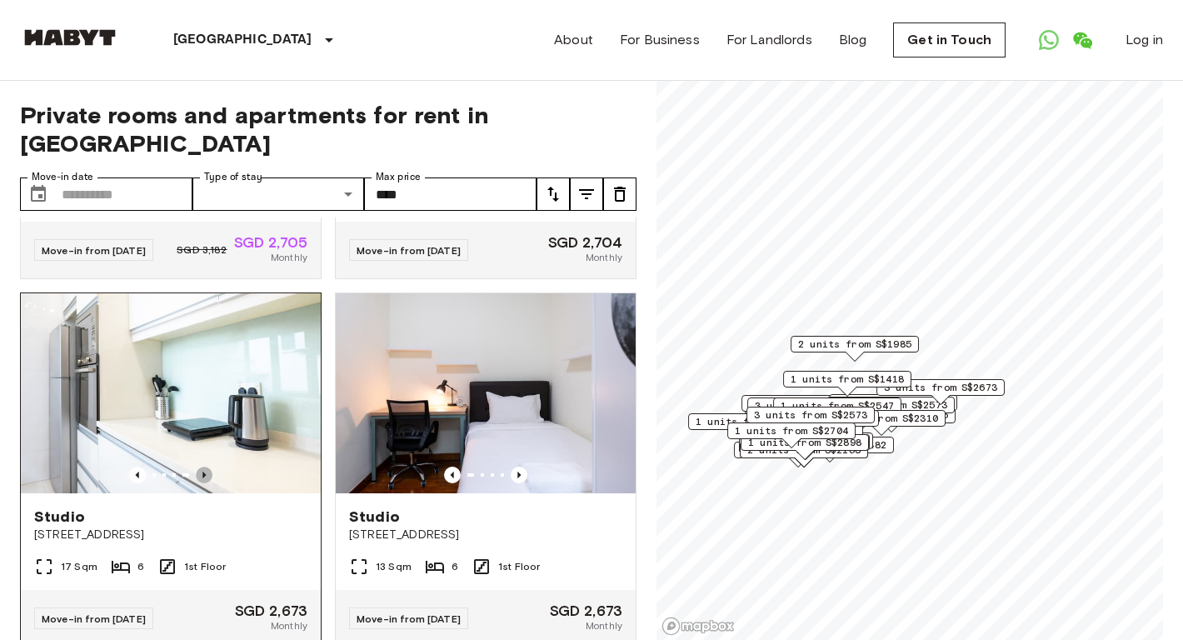
click at [206, 467] on icon "Previous image" at bounding box center [204, 475] width 17 height 17
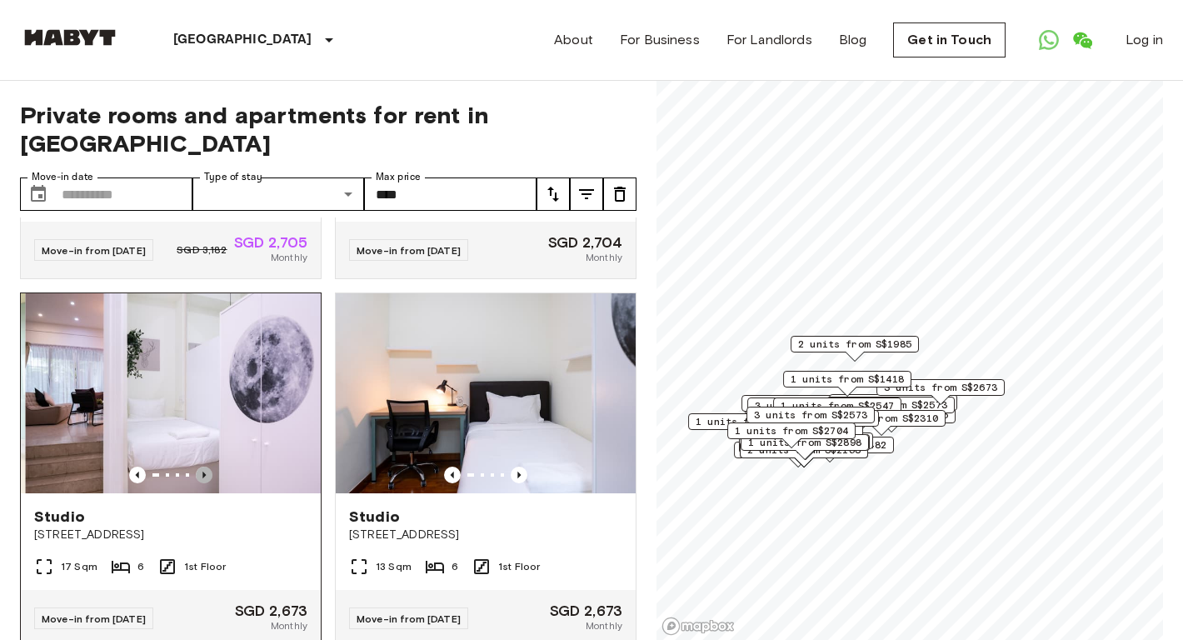
click at [206, 467] on icon "Previous image" at bounding box center [204, 475] width 17 height 17
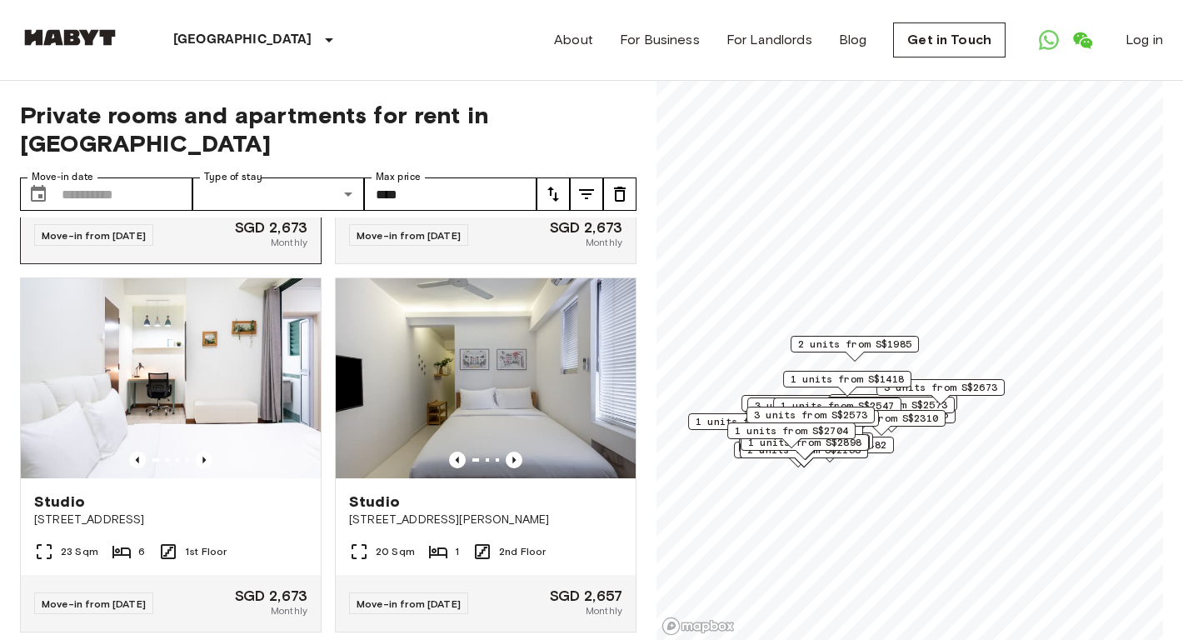
scroll to position [5553, 0]
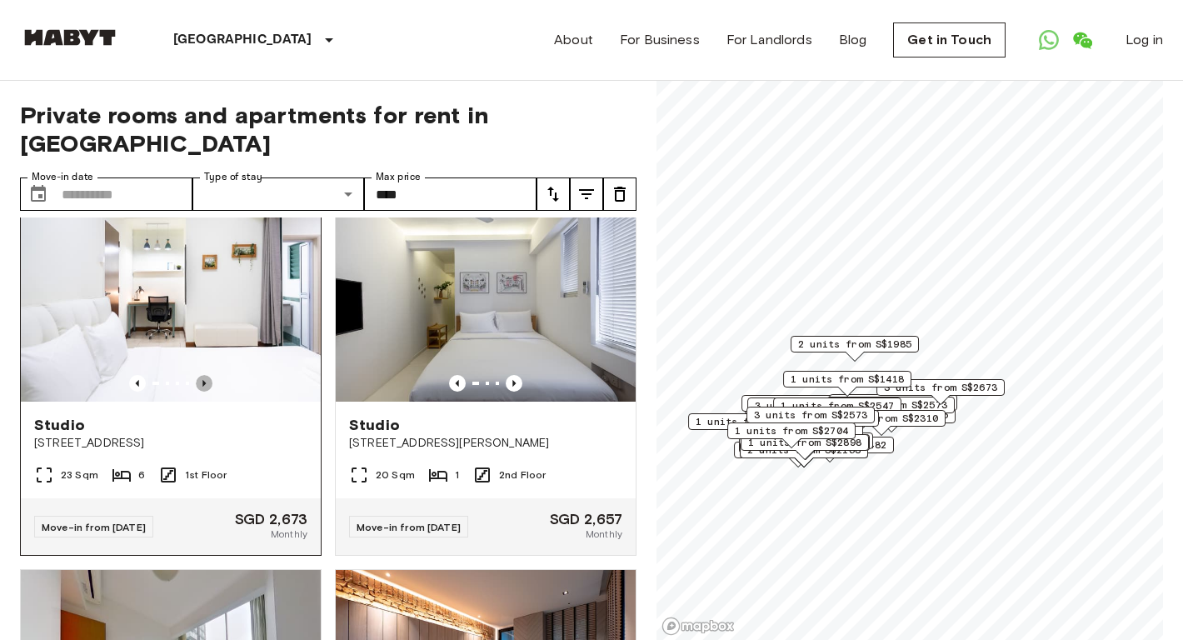
click at [206, 375] on icon "Previous image" at bounding box center [204, 383] width 17 height 17
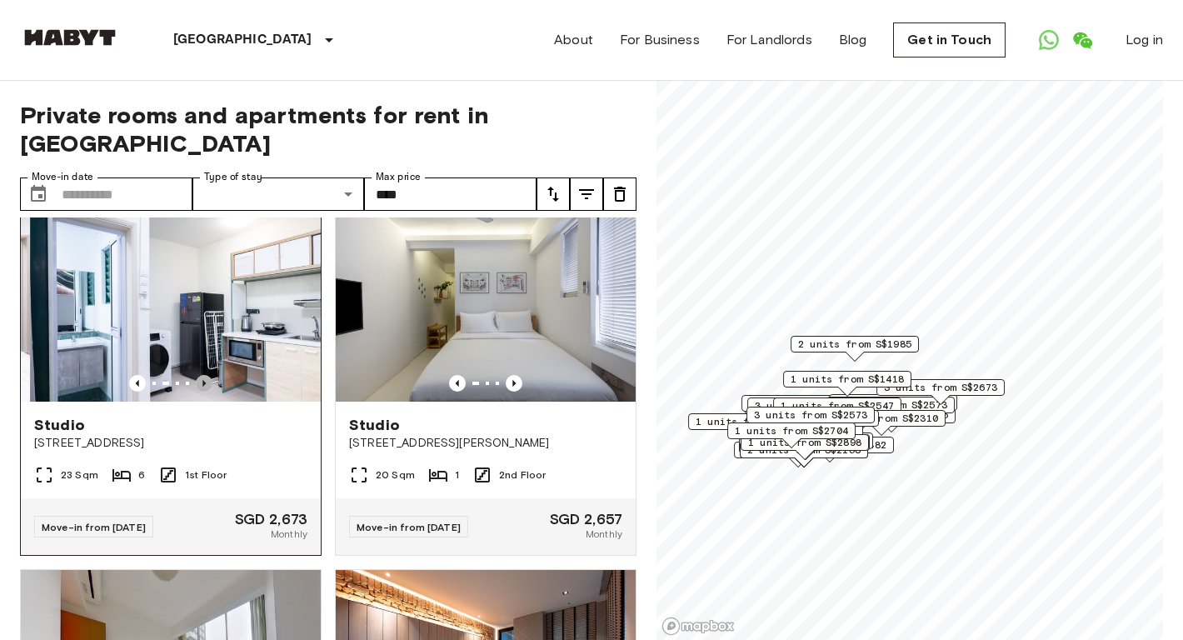
click at [206, 375] on icon "Previous image" at bounding box center [204, 383] width 17 height 17
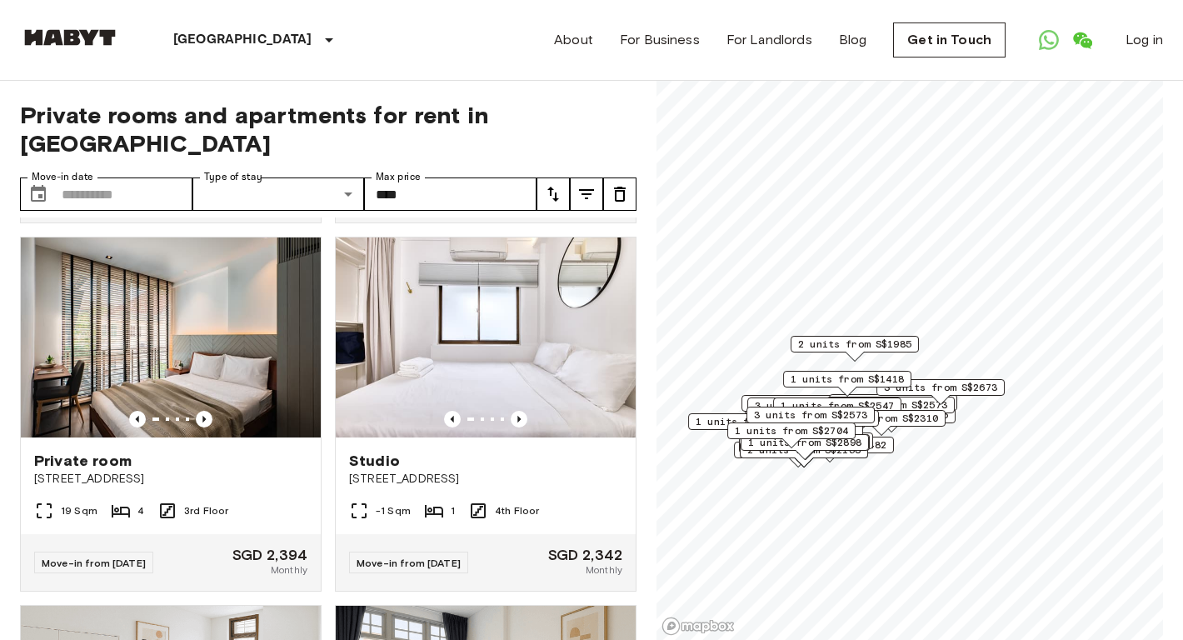
scroll to position [9792, 0]
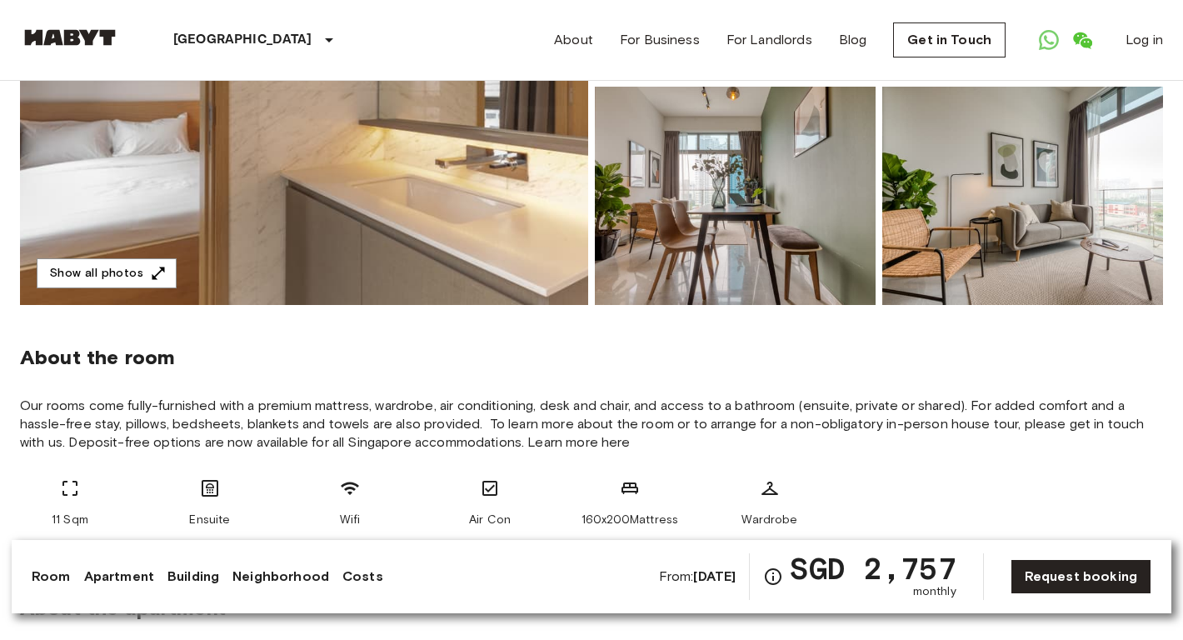
scroll to position [223, 0]
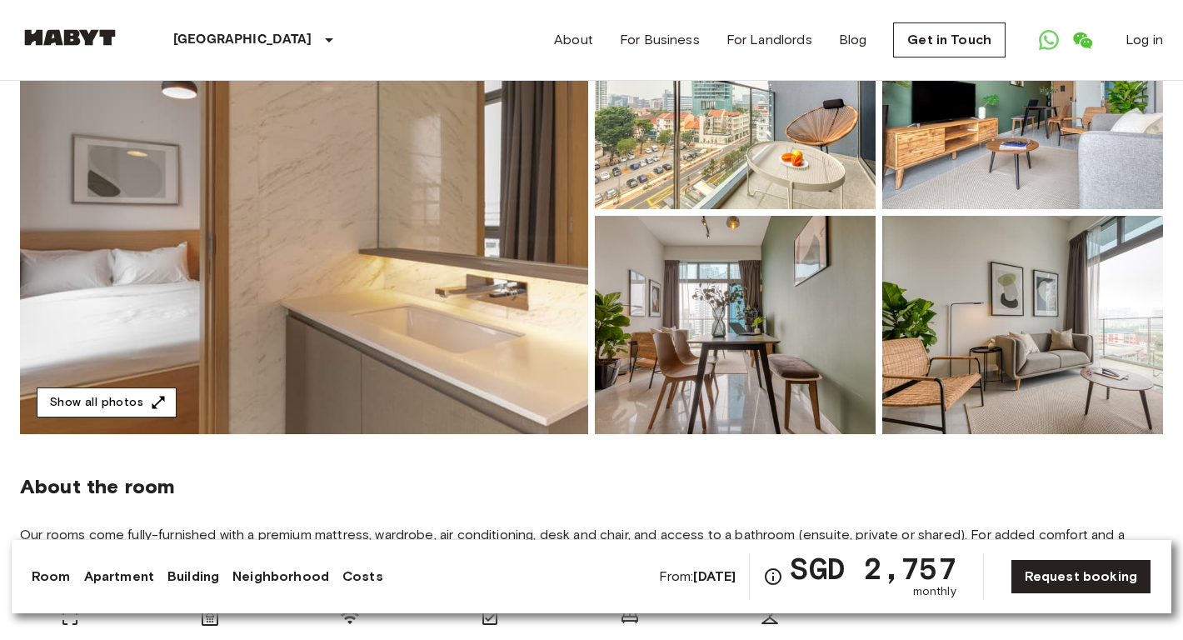
click at [127, 407] on button "Show all photos" at bounding box center [107, 402] width 140 height 31
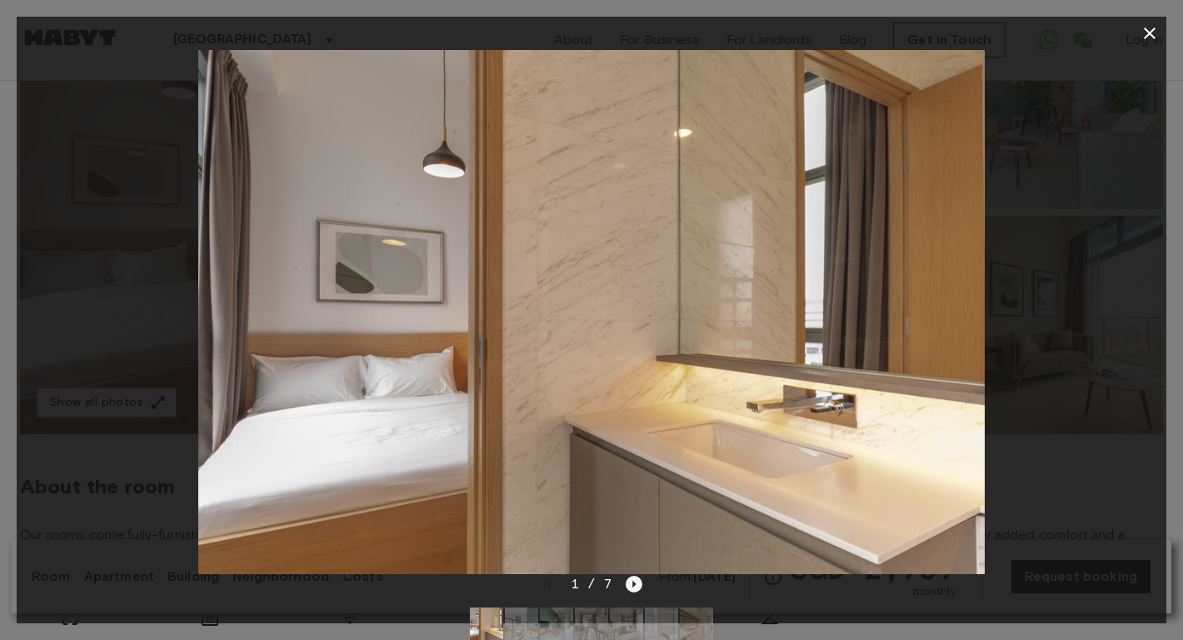
click at [626, 587] on icon "Next image" at bounding box center [634, 584] width 17 height 17
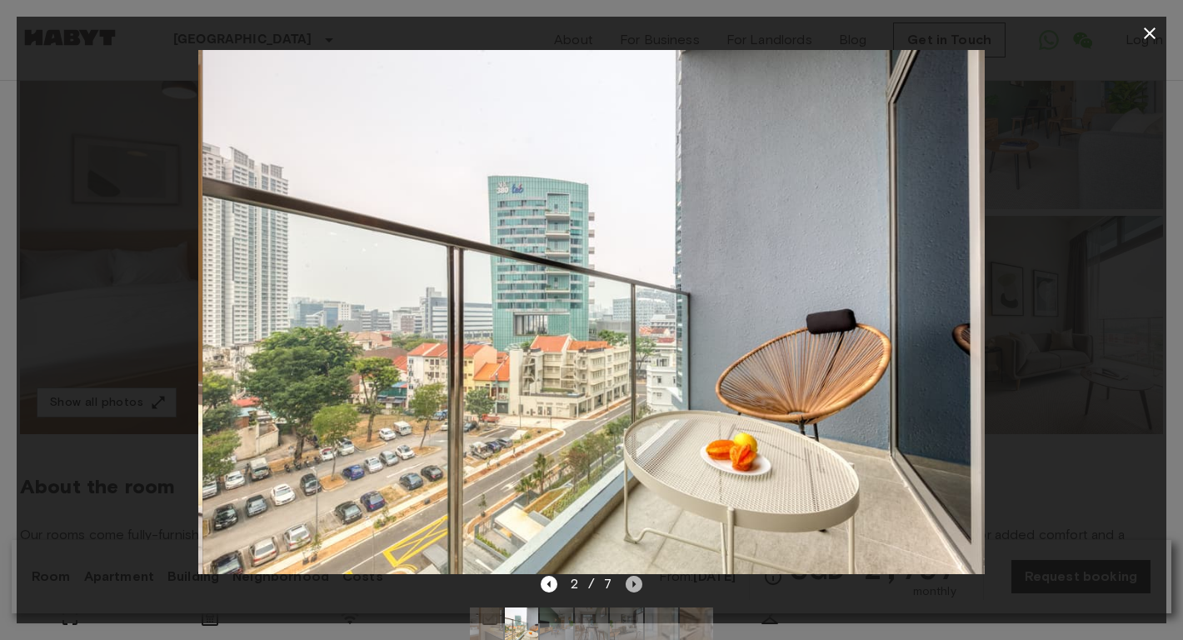
click at [626, 586] on icon "Next image" at bounding box center [634, 584] width 17 height 17
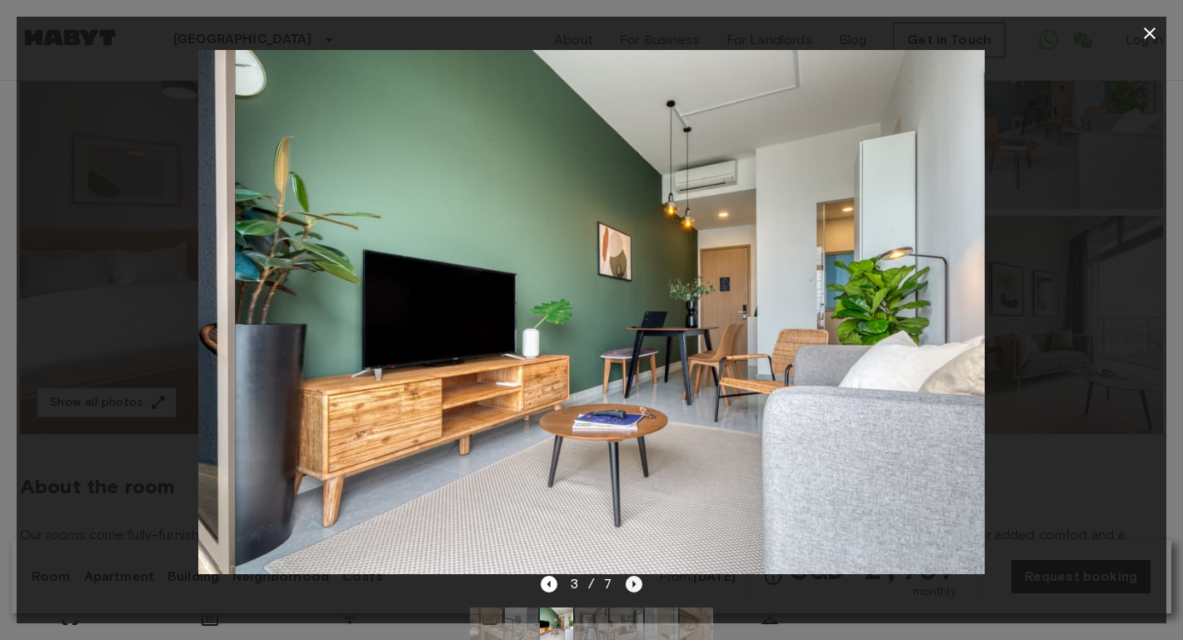
click at [626, 586] on icon "Next image" at bounding box center [634, 584] width 17 height 17
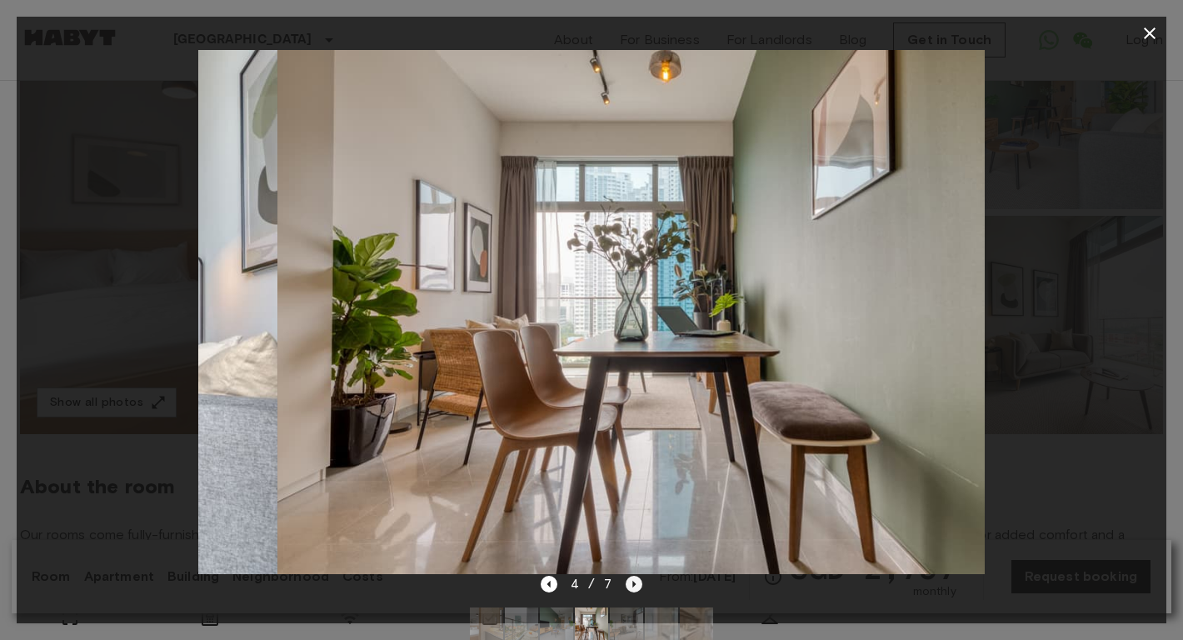
click at [626, 586] on icon "Next image" at bounding box center [634, 584] width 17 height 17
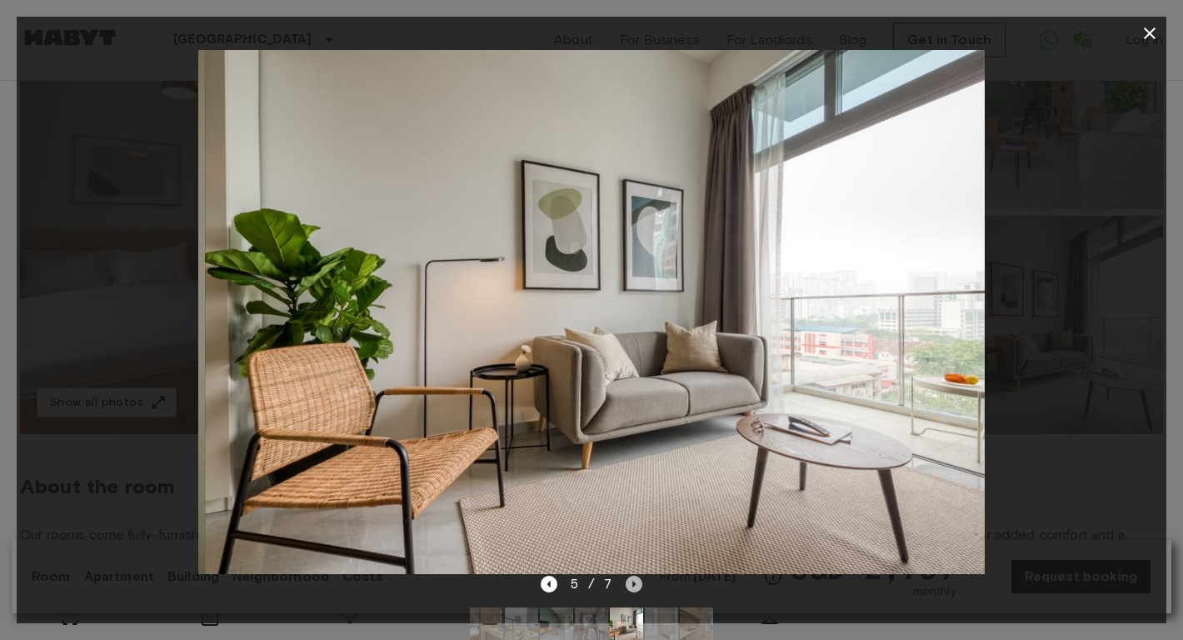
click at [626, 586] on icon "Next image" at bounding box center [634, 584] width 17 height 17
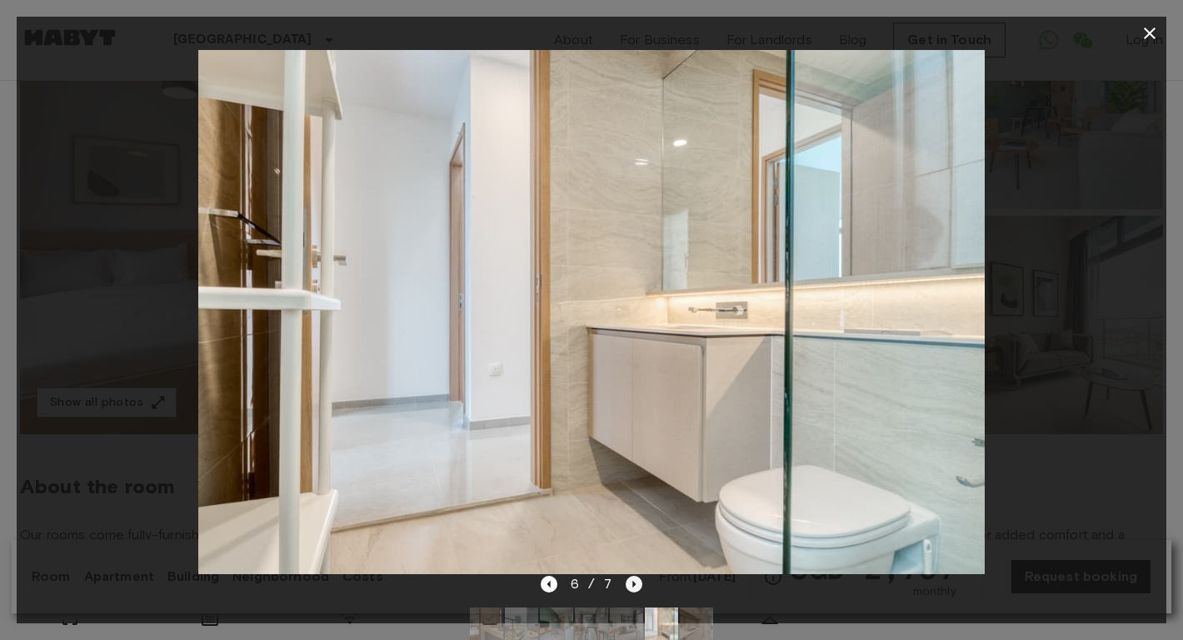
click at [626, 586] on icon "Next image" at bounding box center [634, 584] width 17 height 17
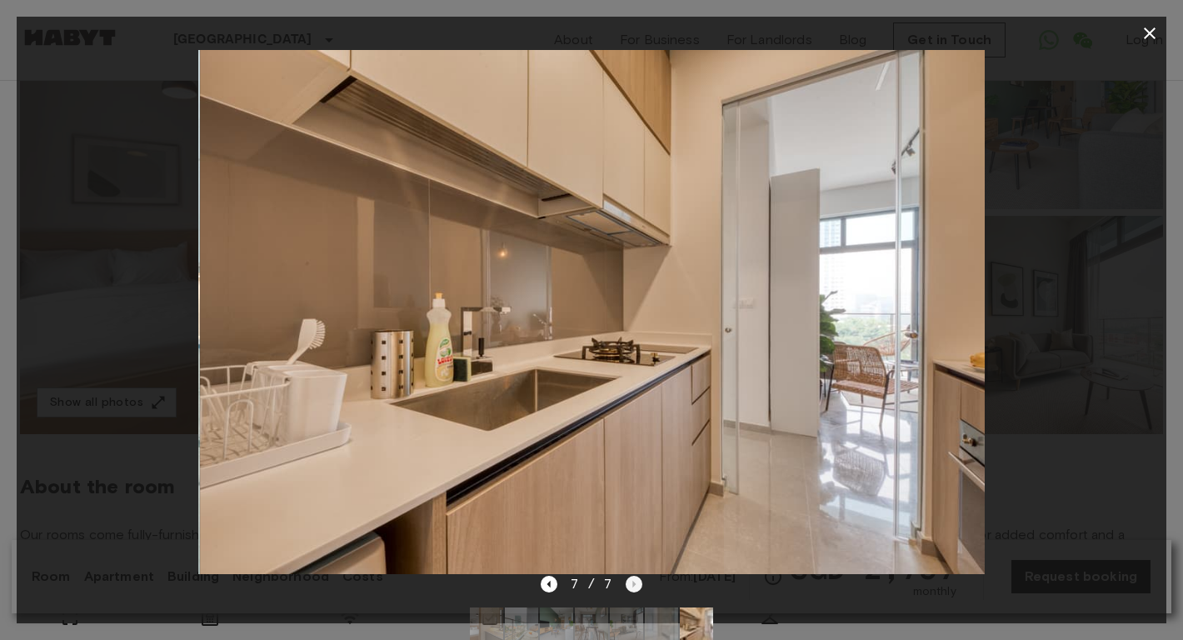
click at [626, 586] on div "7 / 7" at bounding box center [592, 584] width 102 height 20
click at [1145, 37] on icon "button" at bounding box center [1150, 33] width 12 height 12
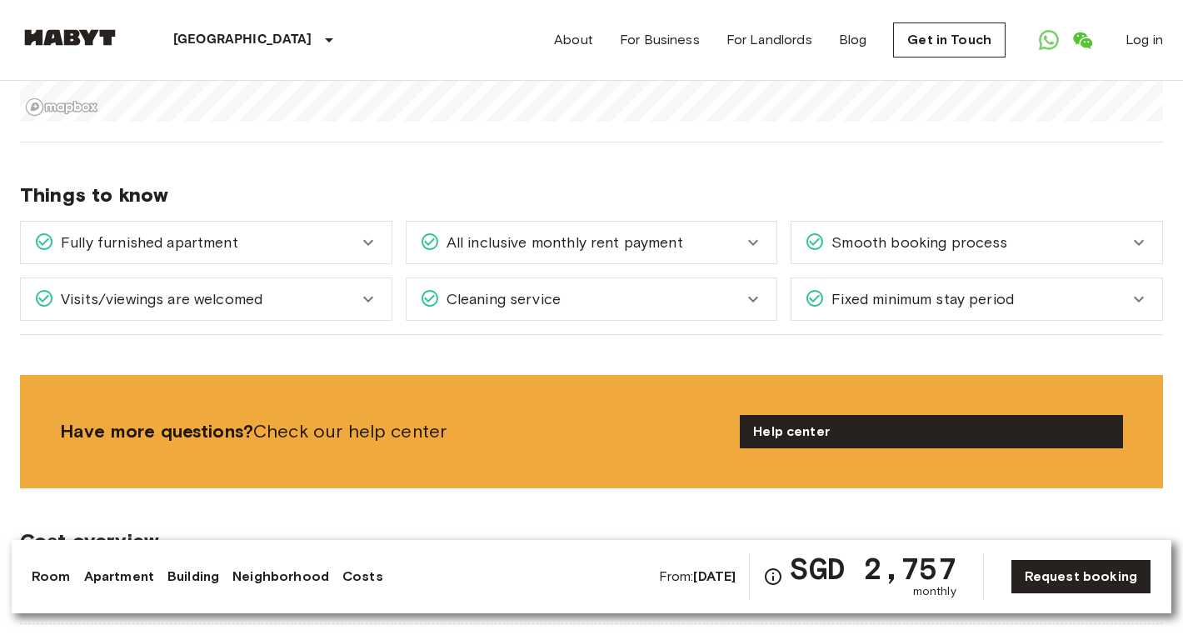
scroll to position [1716, 0]
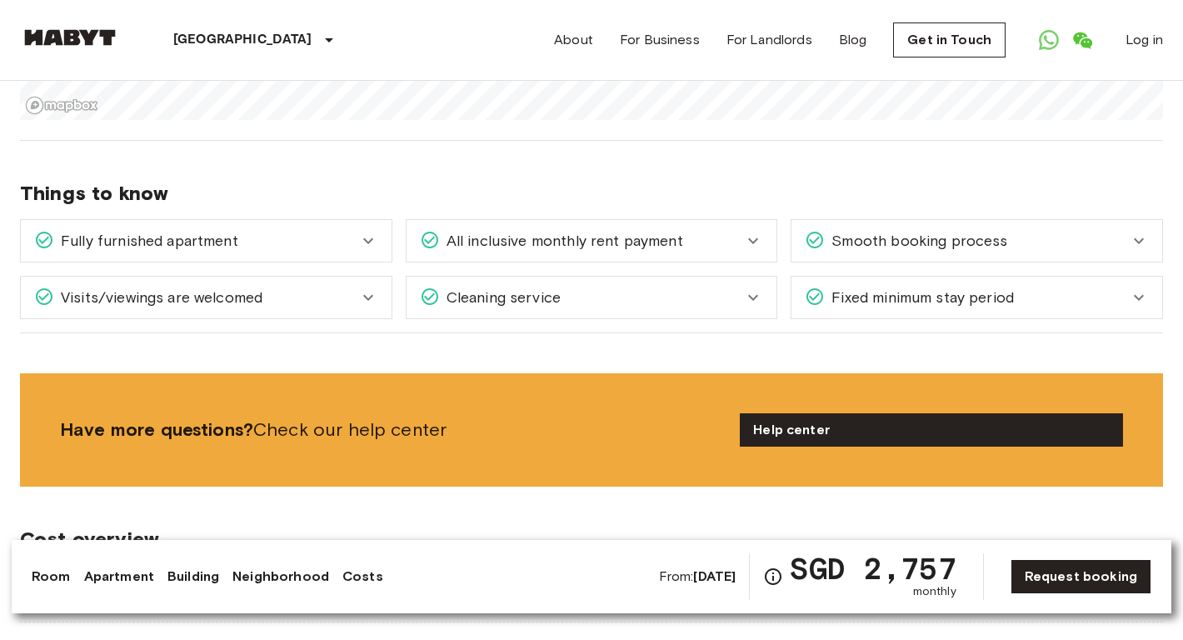
click at [886, 292] on div "Fixed minimum stay period" at bounding box center [976, 298] width 371 height 42
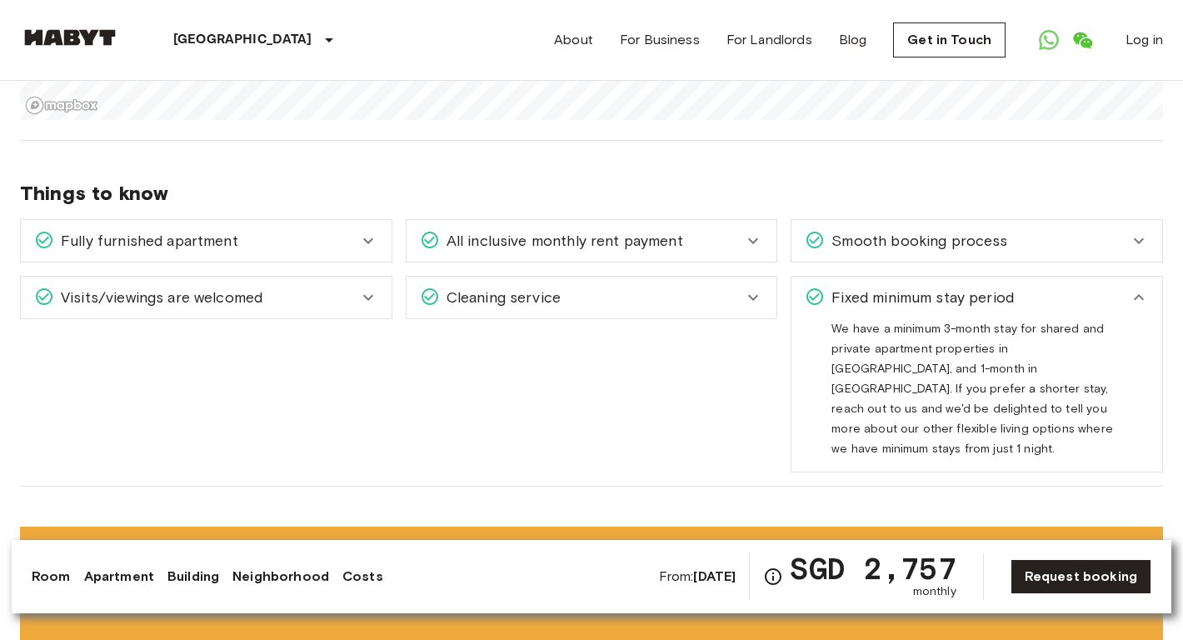
click at [580, 291] on div "Cleaning service" at bounding box center [582, 298] width 324 height 22
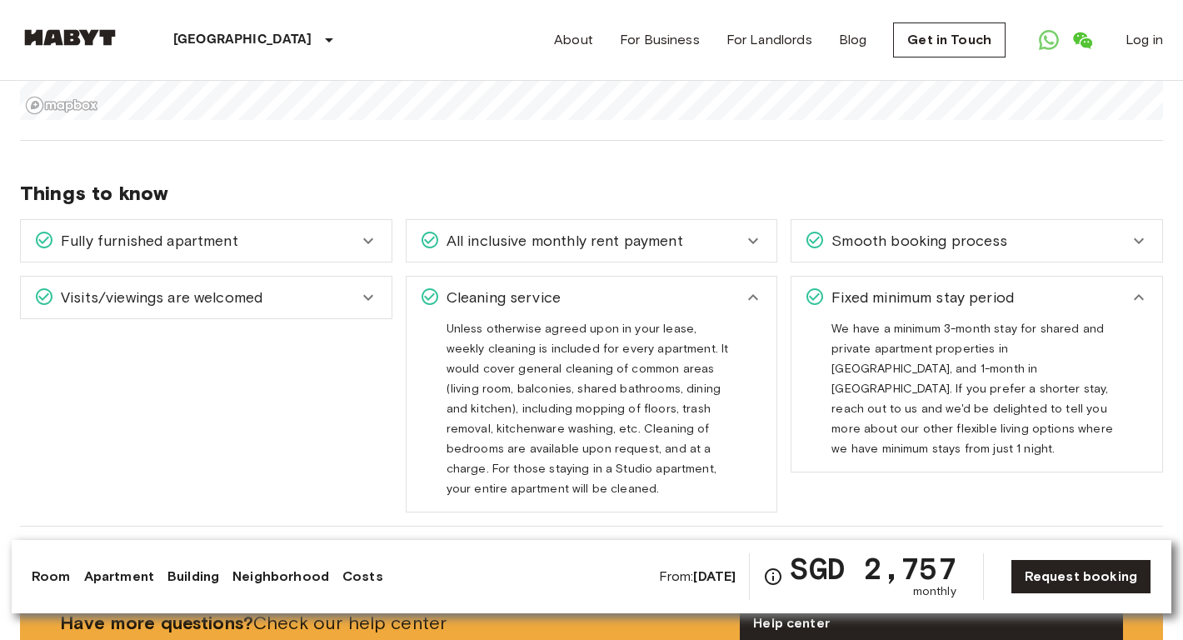
click at [534, 322] on span "Unless otherwise agreed upon in your lease, weekly cleaning is included for eve…" at bounding box center [588, 415] width 282 height 187
click at [322, 287] on div "Visits/viewings are welcomed" at bounding box center [196, 298] width 324 height 22
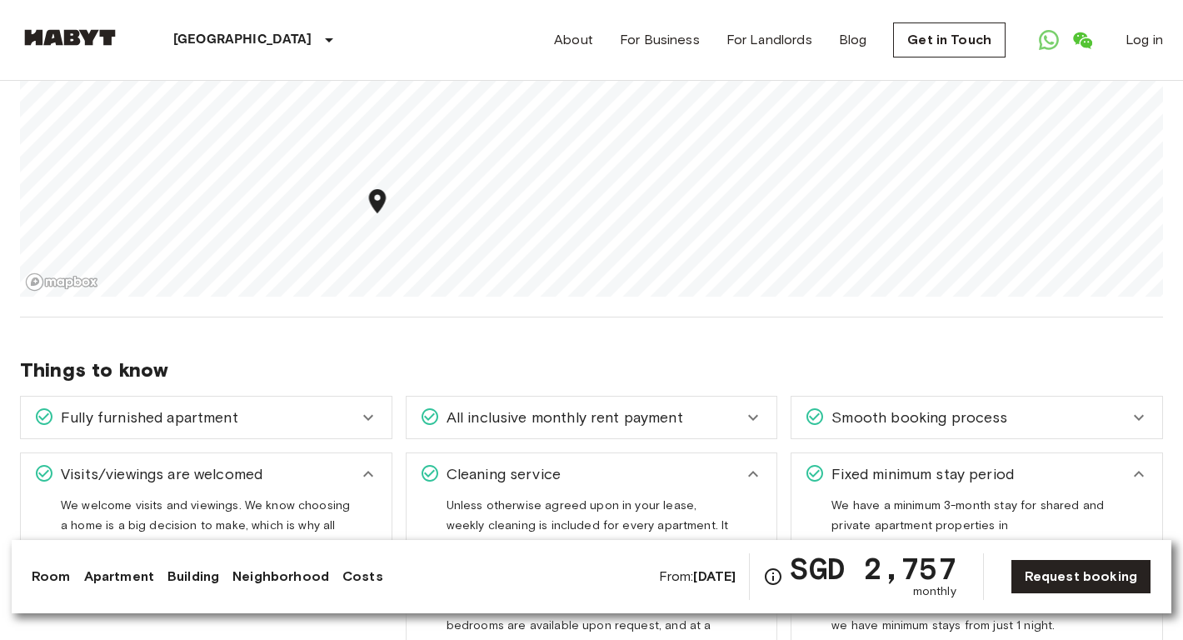
scroll to position [1754, 0]
